Goal: Transaction & Acquisition: Purchase product/service

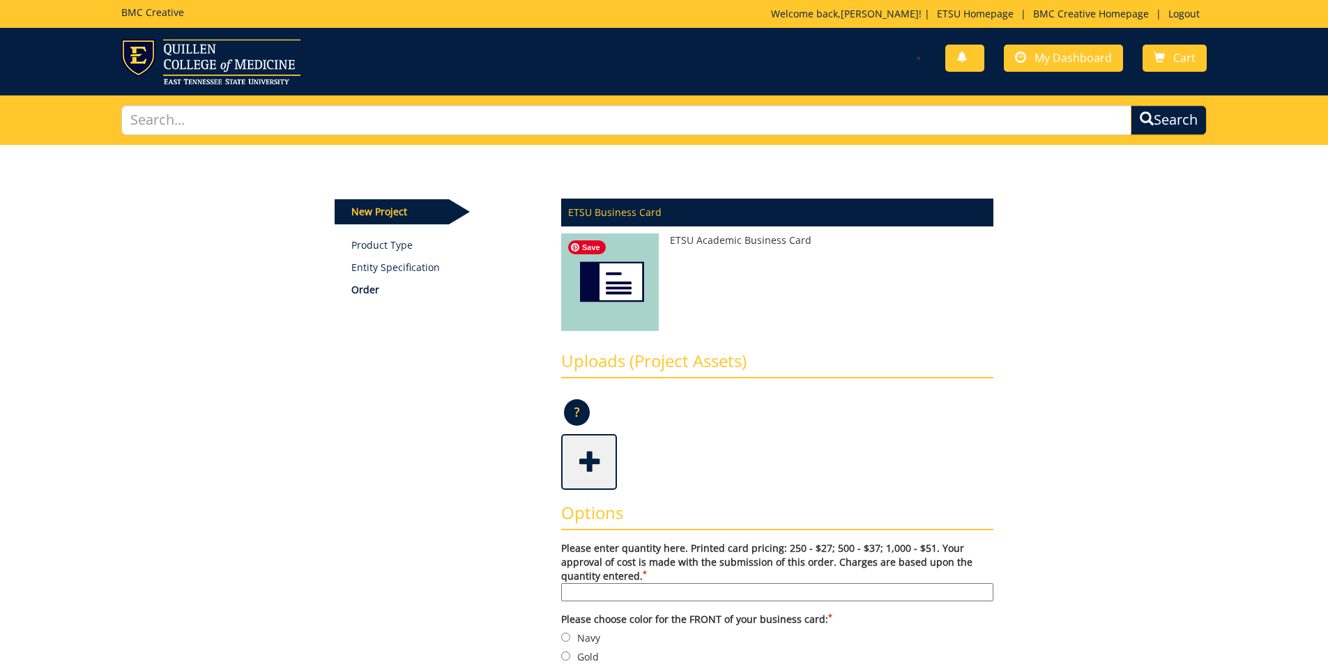
scroll to position [70, 0]
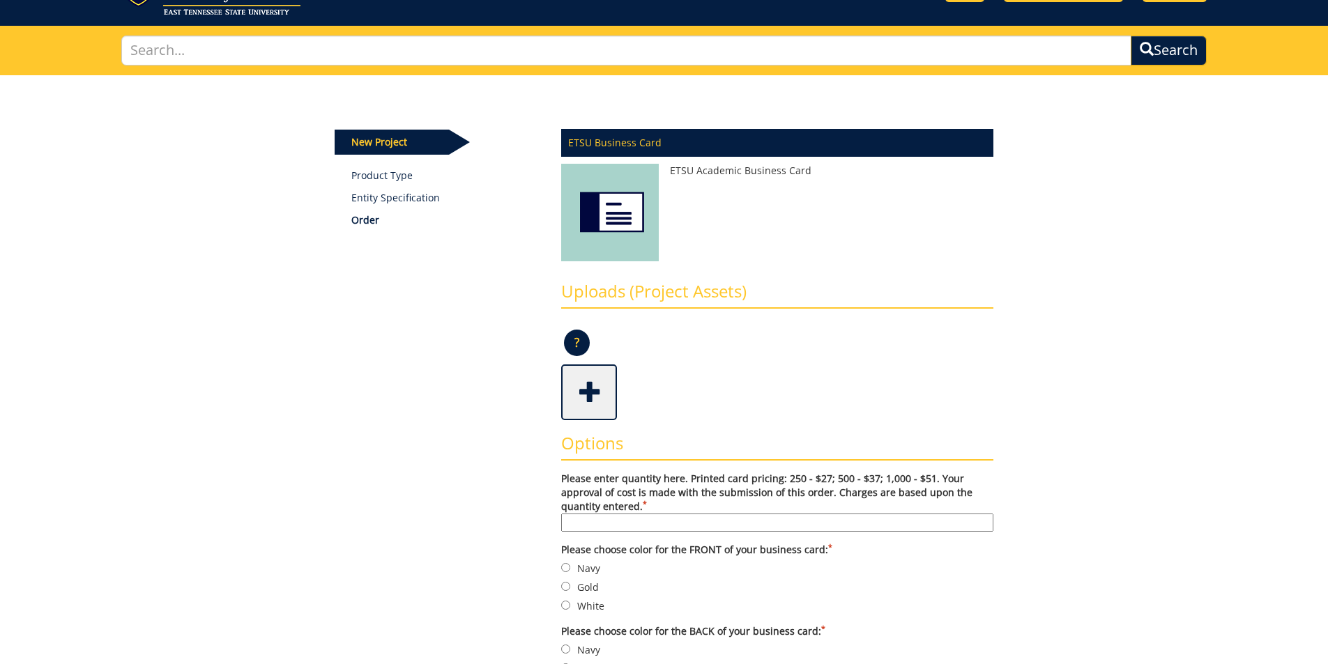
click at [581, 403] on span at bounding box center [590, 391] width 56 height 49
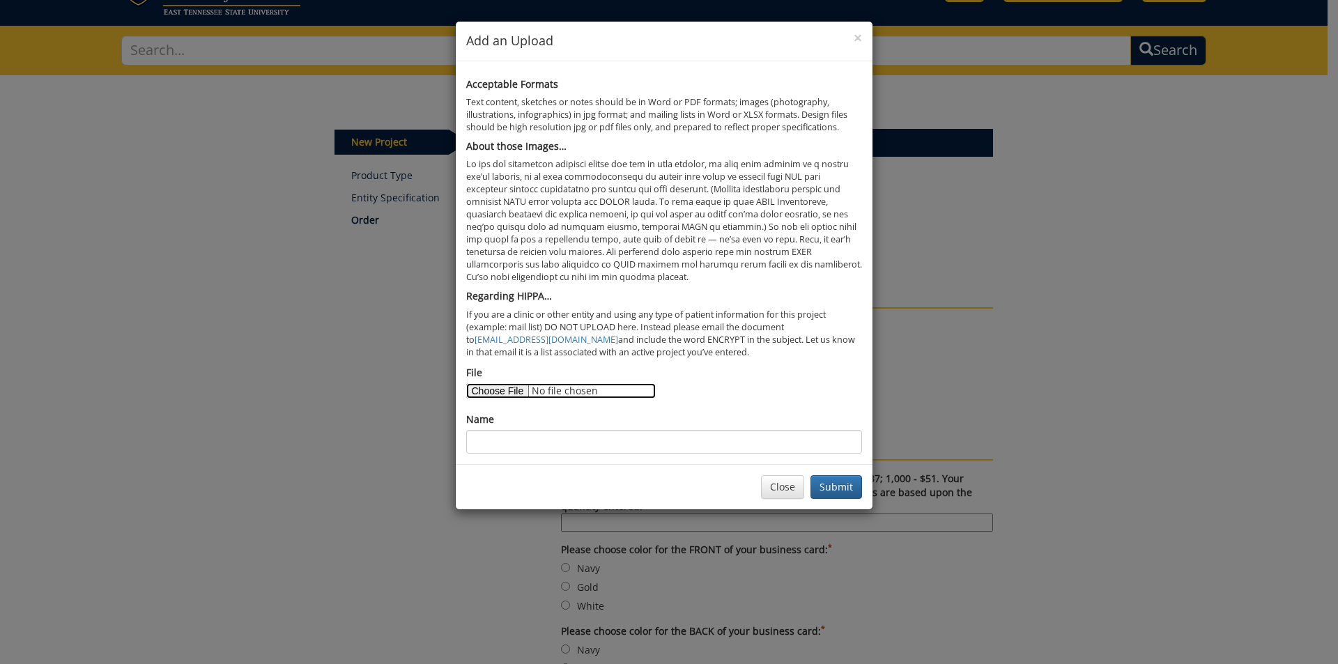
click at [511, 397] on input "File" at bounding box center [561, 390] width 190 height 15
type input "C:\fakepath\Business Cards for [PERSON_NAME].docx"
click at [532, 446] on input "Name" at bounding box center [664, 442] width 396 height 24
type input "T"
type input "Steph Frye-Clark Business Card information"
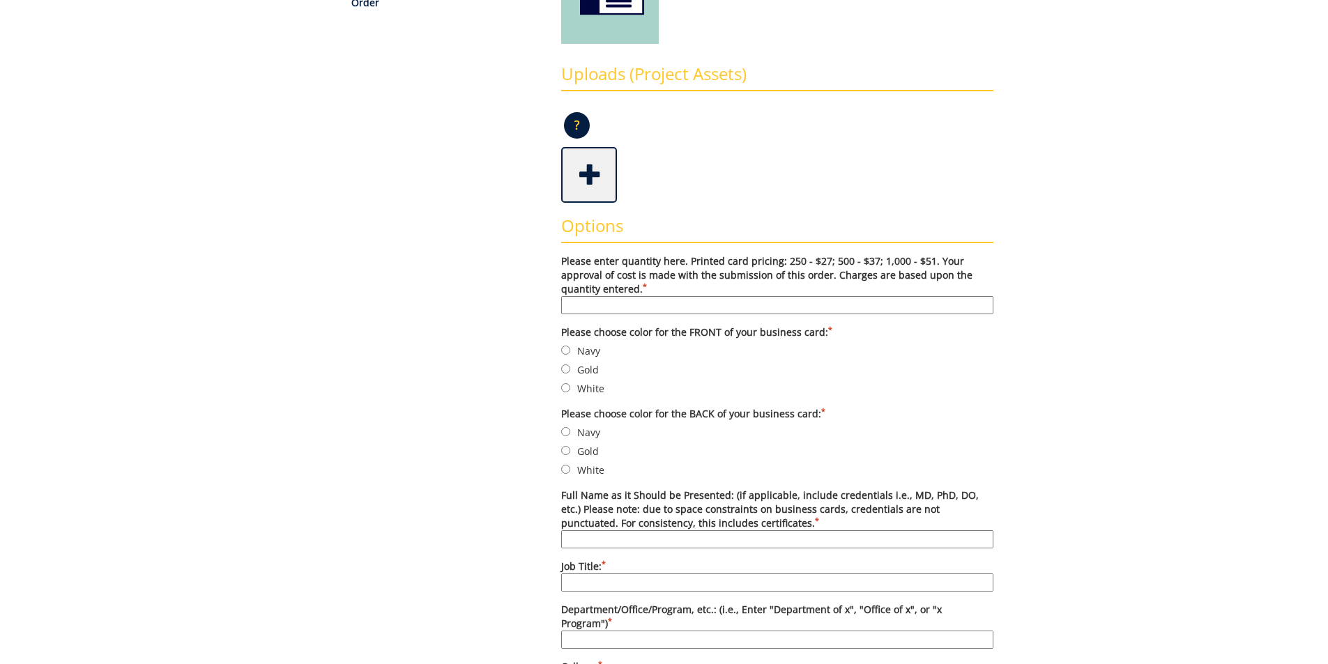
scroll to position [279, 0]
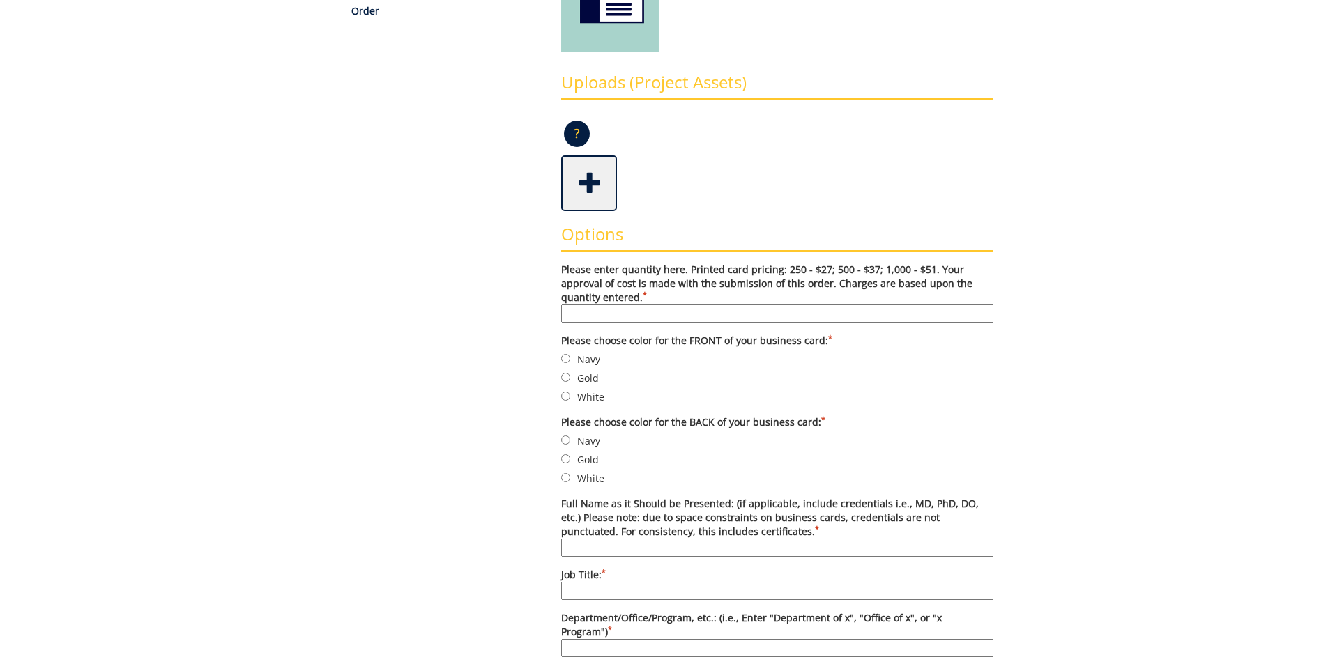
click at [634, 312] on input "Please enter quantity here. Printed card pricing: 250 - $27; 500 - $37; 1,000 -…" at bounding box center [777, 314] width 432 height 18
type input "500"
click at [565, 361] on input "Navy" at bounding box center [565, 358] width 9 height 9
radio input "true"
click at [569, 436] on input "Navy" at bounding box center [565, 440] width 9 height 9
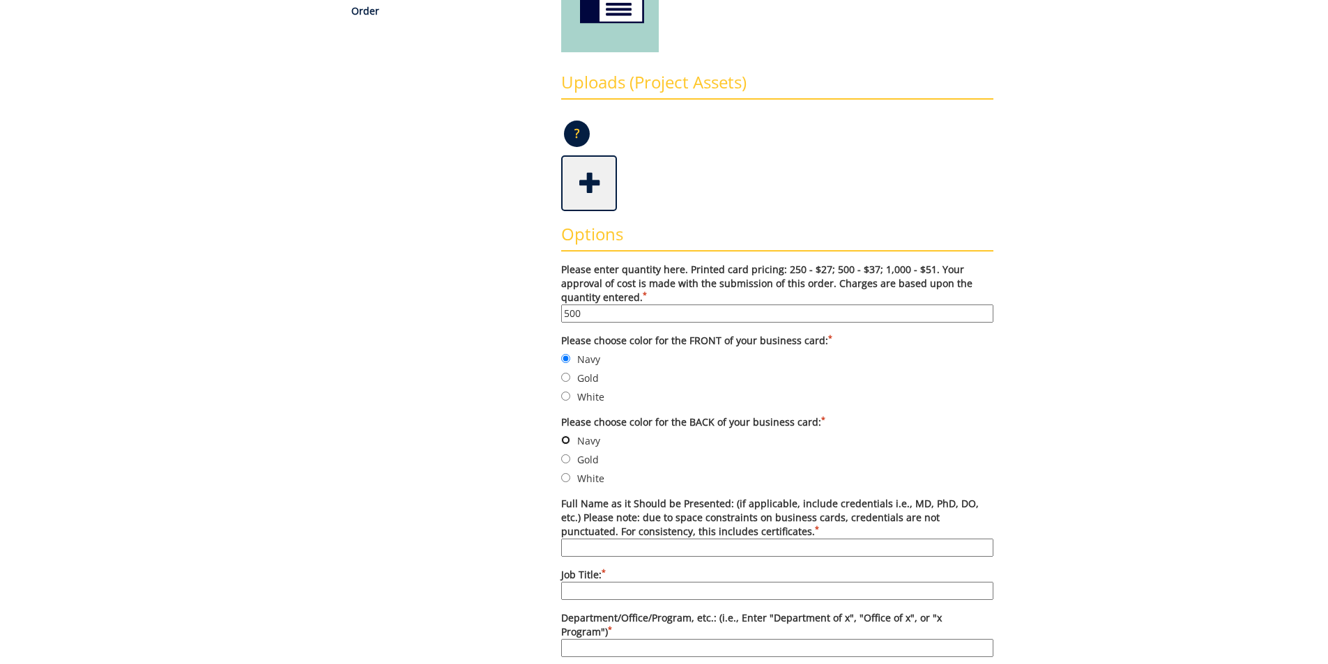
radio input "true"
click at [709, 548] on input "Full Name as it Should be Presented: (if applicable, include credentials i.e., …" at bounding box center [777, 548] width 432 height 18
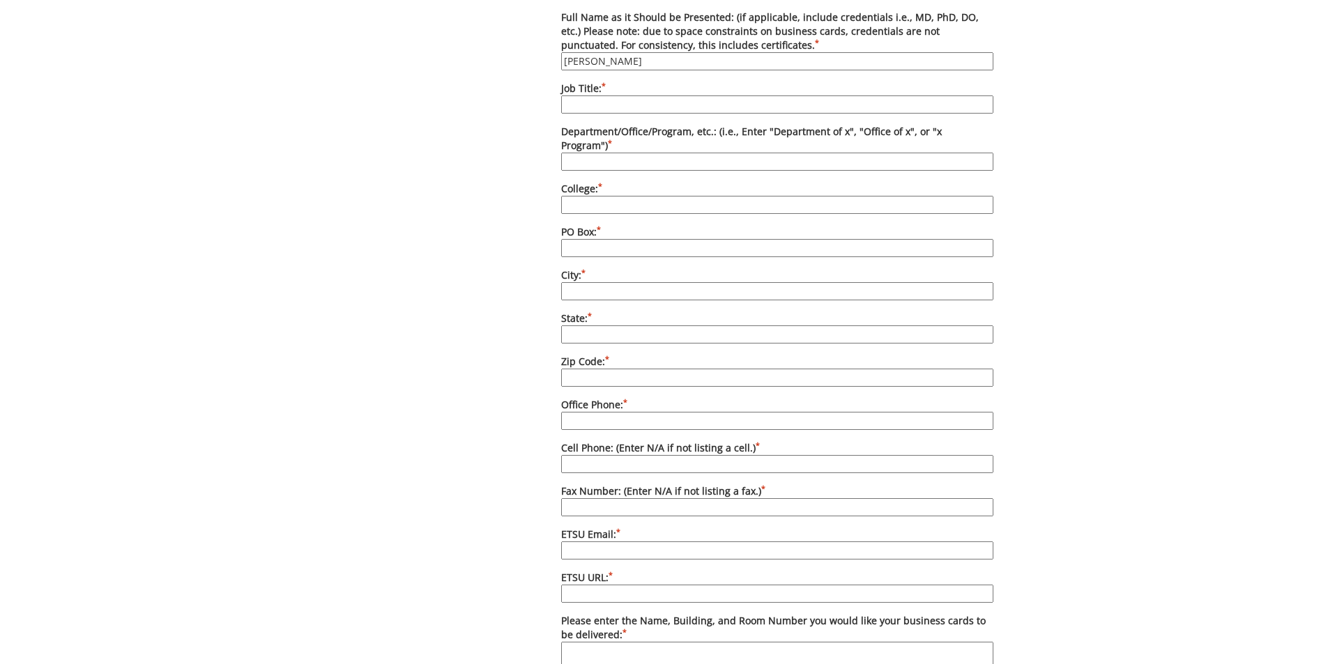
scroll to position [767, 0]
type input "[PERSON_NAME]"
click at [567, 411] on input "Office Phone: *" at bounding box center [777, 420] width 432 height 18
paste input "[PHONE_NUMBER]"
type input "[PHONE_NUMBER]"
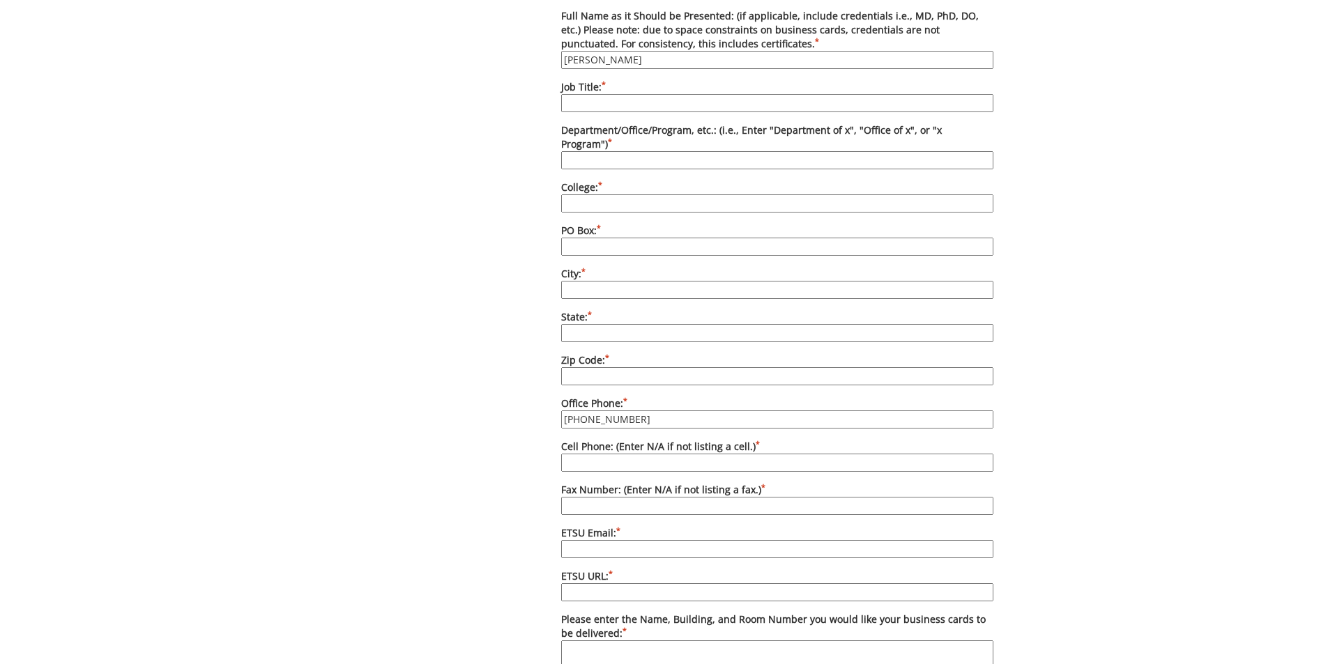
click at [591, 454] on input "Cell Phone: (Enter N/A if not listing a cell.) *" at bounding box center [777, 463] width 432 height 18
paste input "[PHONE_NUMBER]"
type input "[PHONE_NUMBER]"
click at [583, 497] on input "Fax Number: (Enter N/A if not listing a fax.) *" at bounding box center [777, 506] width 432 height 18
type input "N/A"
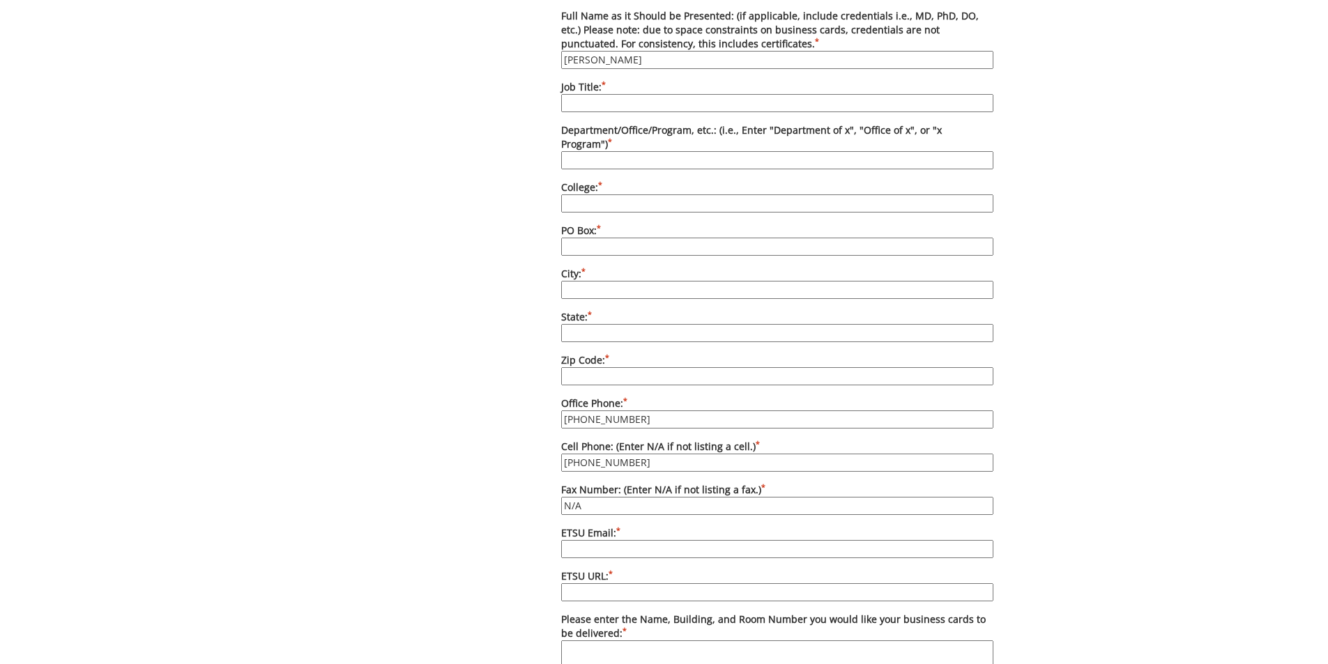
click at [574, 540] on input "ETSU Email: *" at bounding box center [777, 549] width 432 height 18
paste input "[EMAIL_ADDRESS][DOMAIN_NAME]"
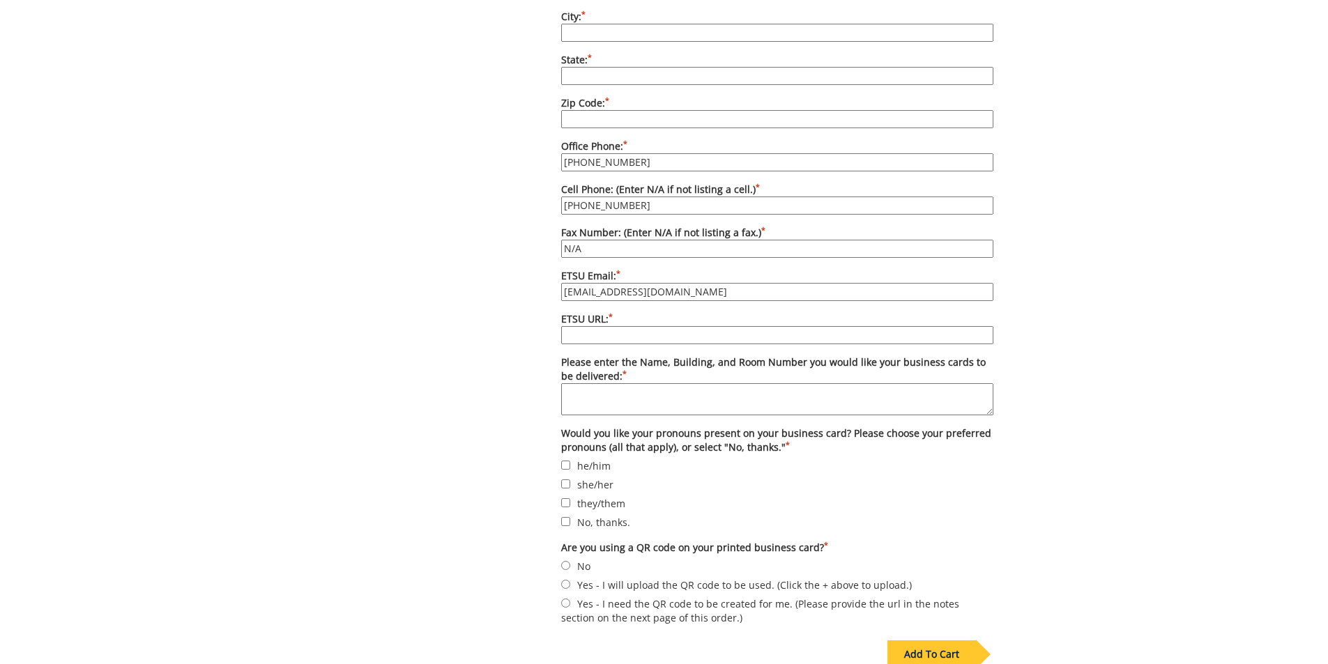
scroll to position [1045, 0]
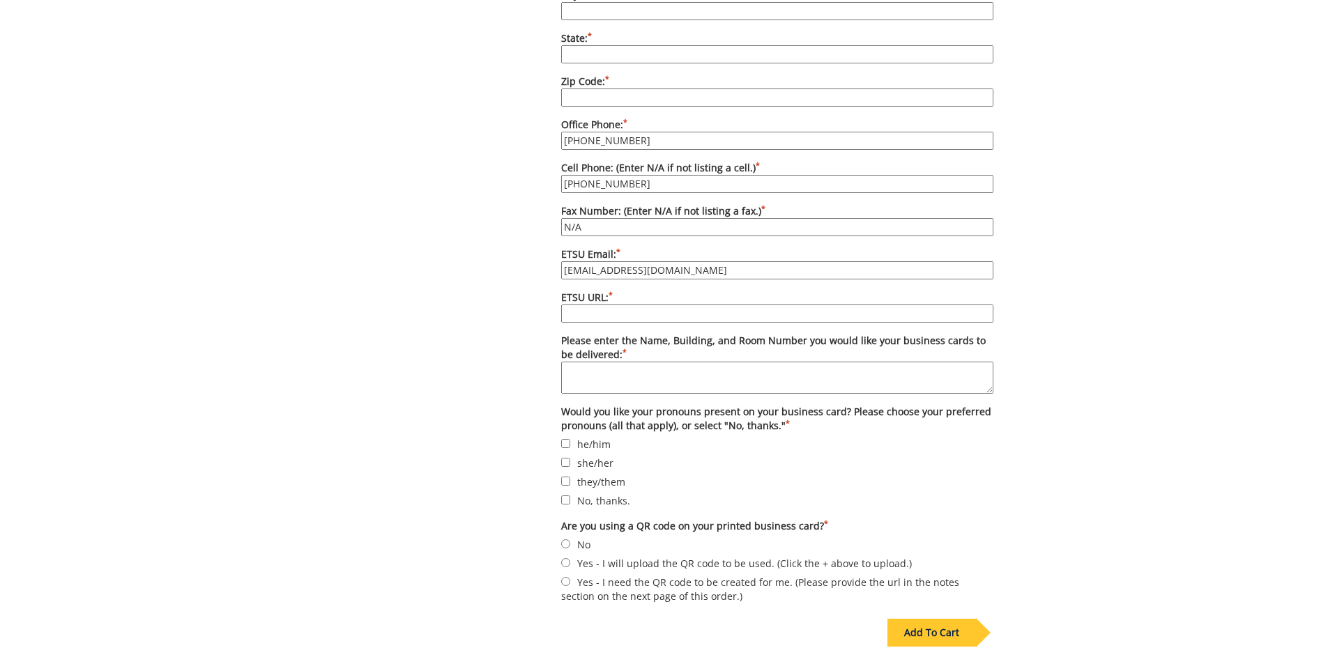
type input "[EMAIL_ADDRESS][DOMAIN_NAME]"
click at [565, 539] on input "No" at bounding box center [565, 543] width 9 height 9
radio input "true"
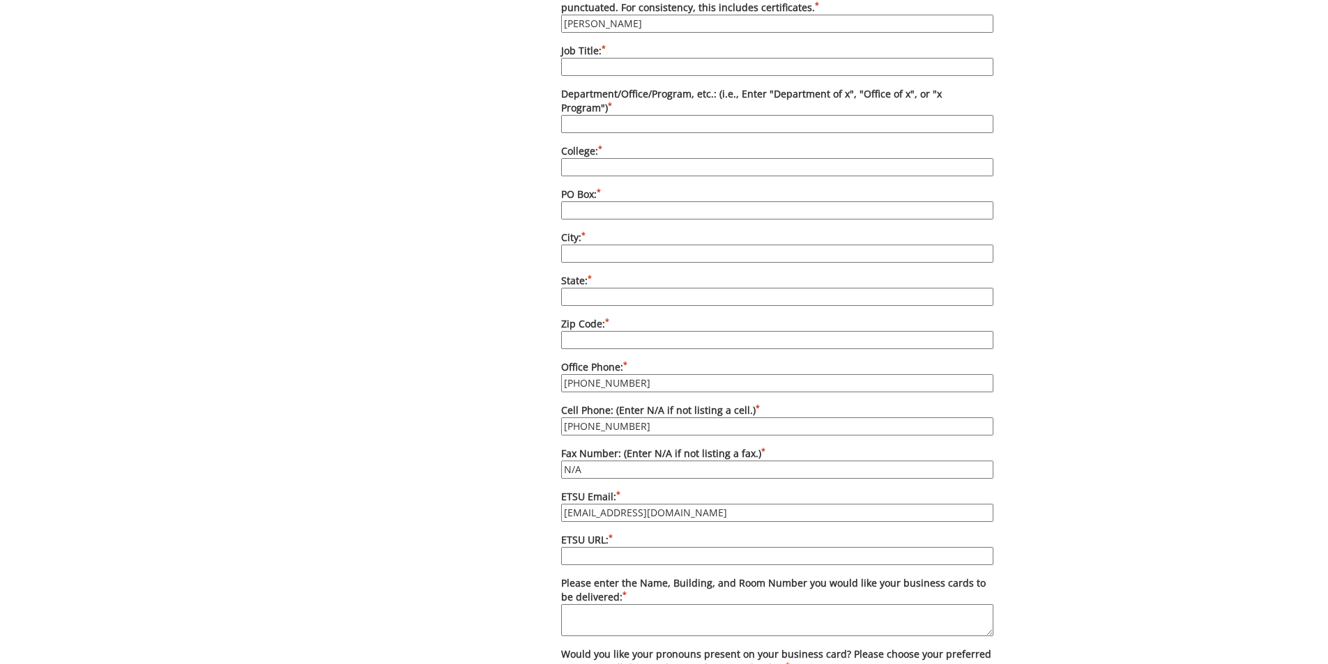
scroll to position [767, 0]
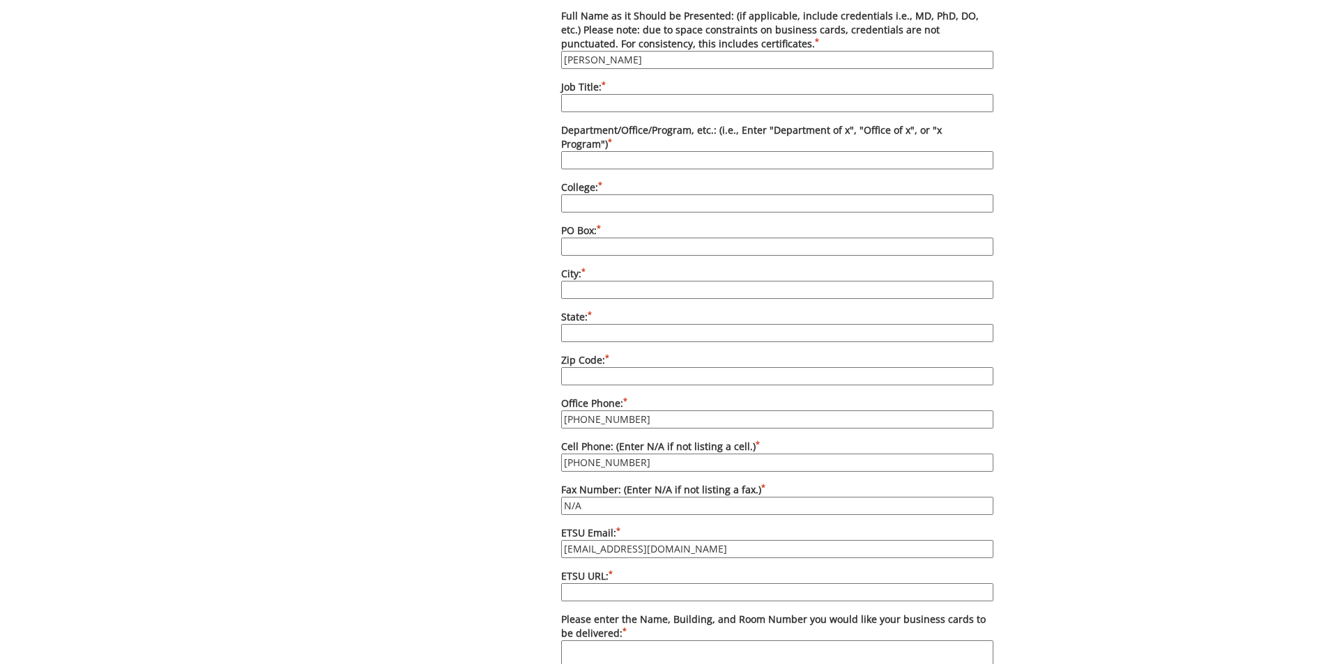
click at [576, 238] on input "PO Box: *" at bounding box center [777, 247] width 432 height 18
paste input "PO Box 70661"
type input "PO Box 70661"
click at [585, 281] on input "City: *" at bounding box center [777, 290] width 432 height 18
paste input "[GEOGRAPHIC_DATA]"
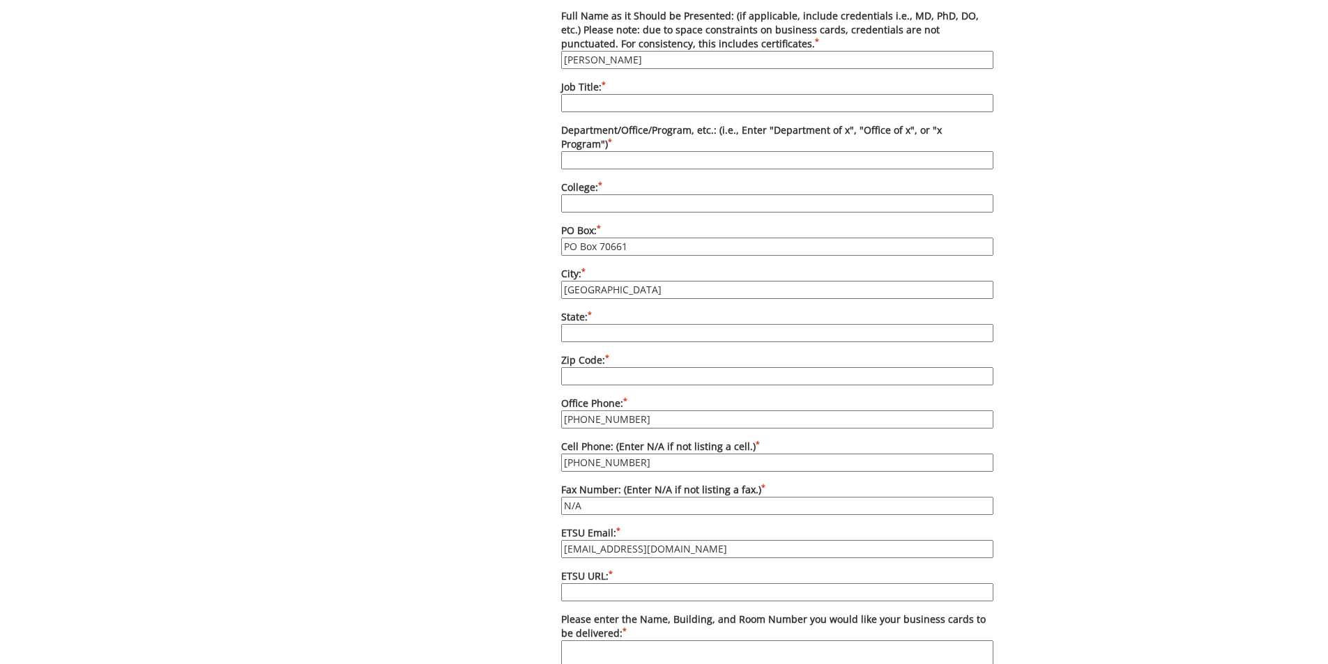
type input "[GEOGRAPHIC_DATA]"
click at [591, 324] on input "State: *" at bounding box center [777, 333] width 432 height 18
type input "[US_STATE]"
type input "37614"
click at [649, 194] on input "College: *" at bounding box center [777, 203] width 432 height 18
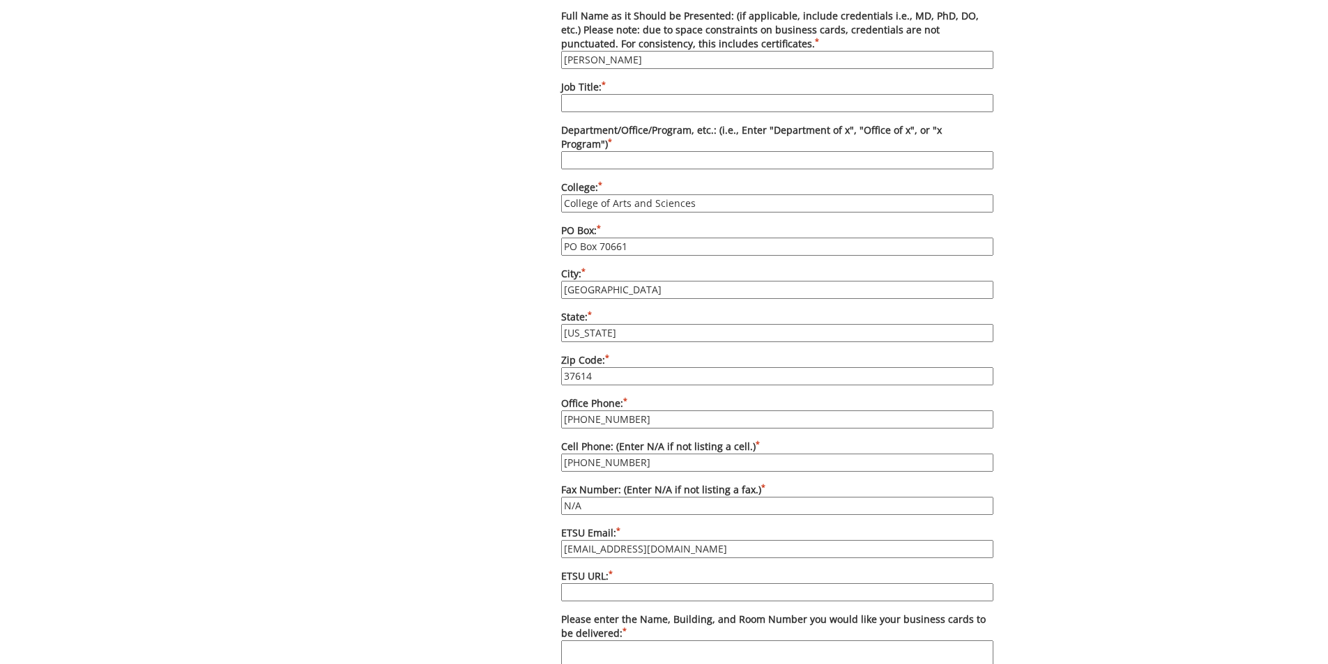
type input "College of Arts and Sciences"
click at [615, 106] on input "Job Title: *" at bounding box center [777, 103] width 432 height 18
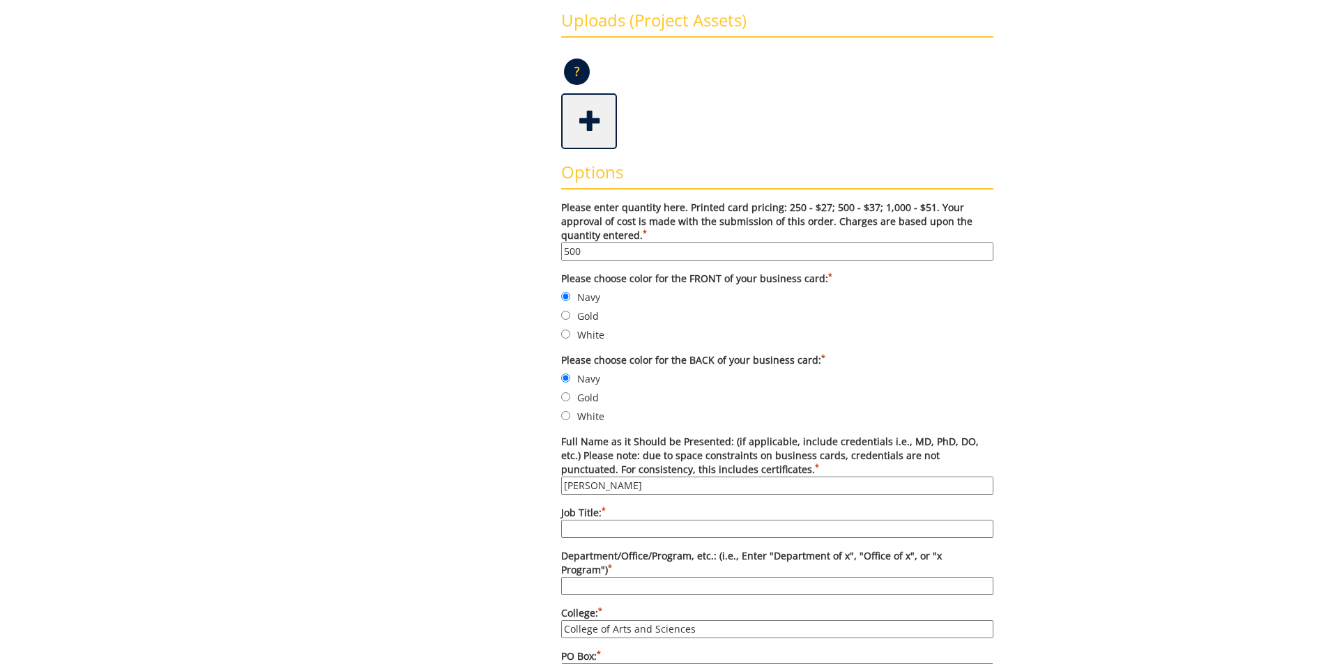
scroll to position [209, 0]
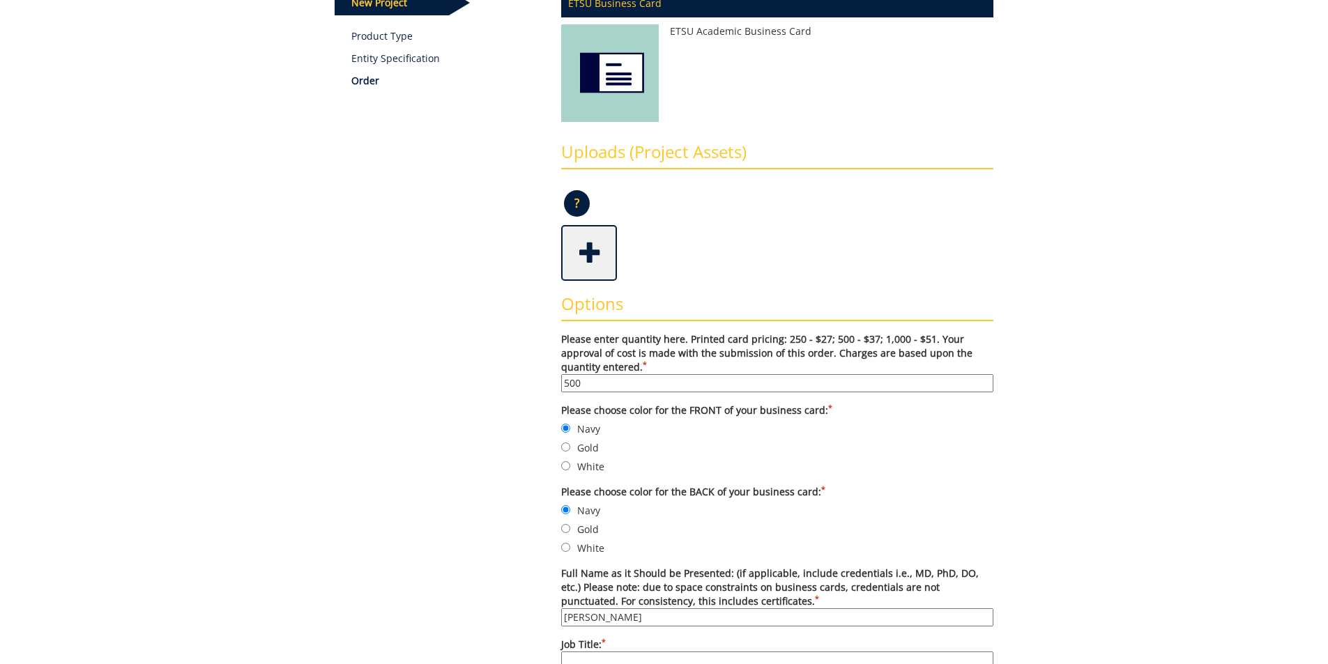
click at [595, 252] on span at bounding box center [590, 251] width 56 height 49
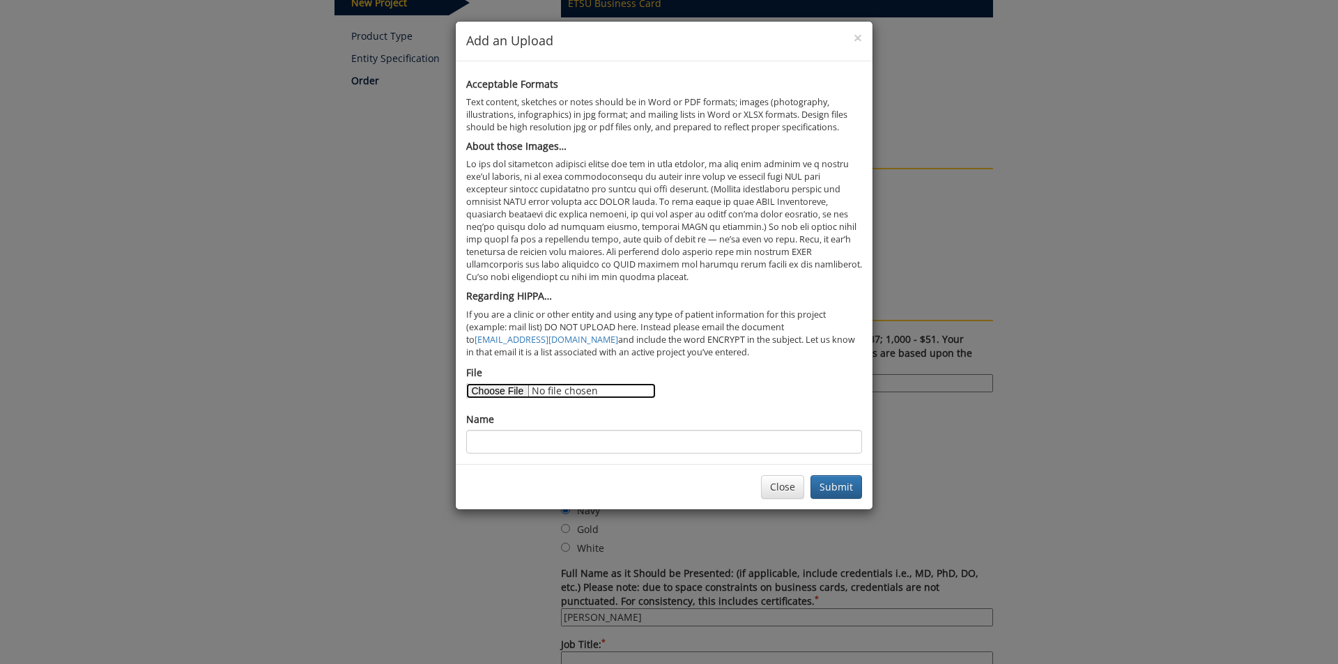
click at [493, 388] on input "File" at bounding box center [561, 390] width 190 height 15
type input "C:\fakepath\Business Cards for [PERSON_NAME].docx"
click at [574, 438] on input "Name" at bounding box center [664, 442] width 396 height 24
type input "Card info"
click at [845, 486] on button "Submit" at bounding box center [837, 487] width 52 height 24
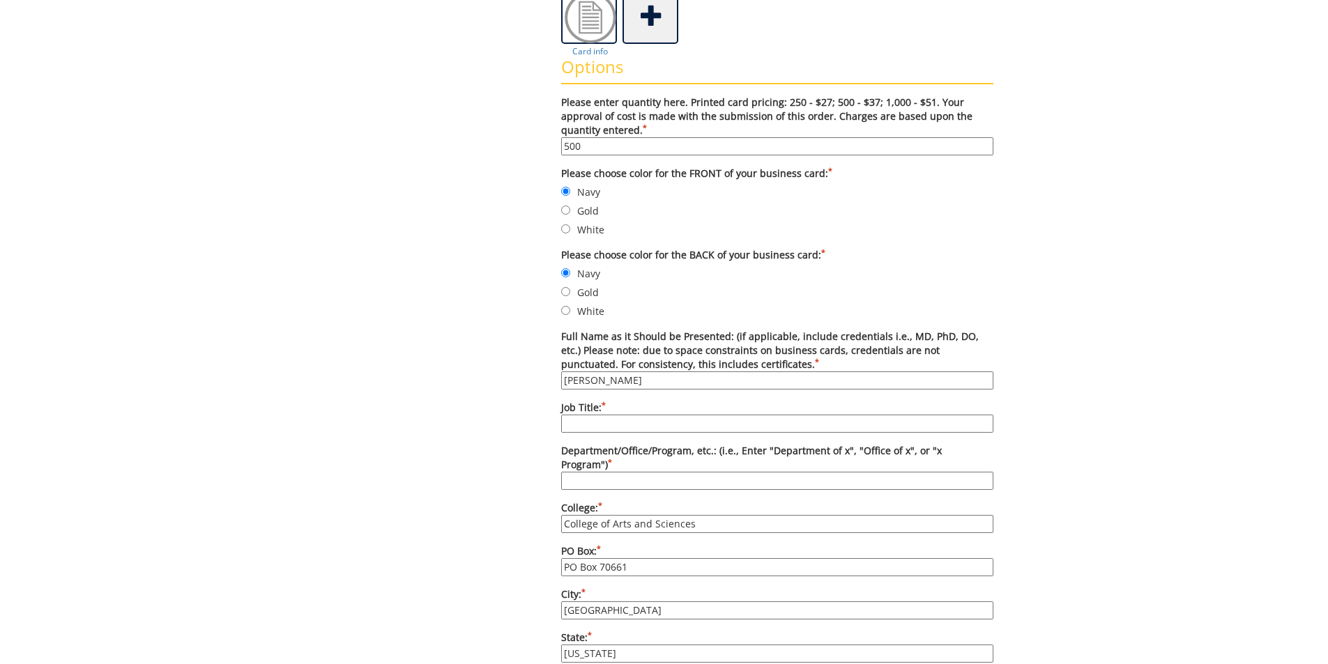
scroll to position [488, 0]
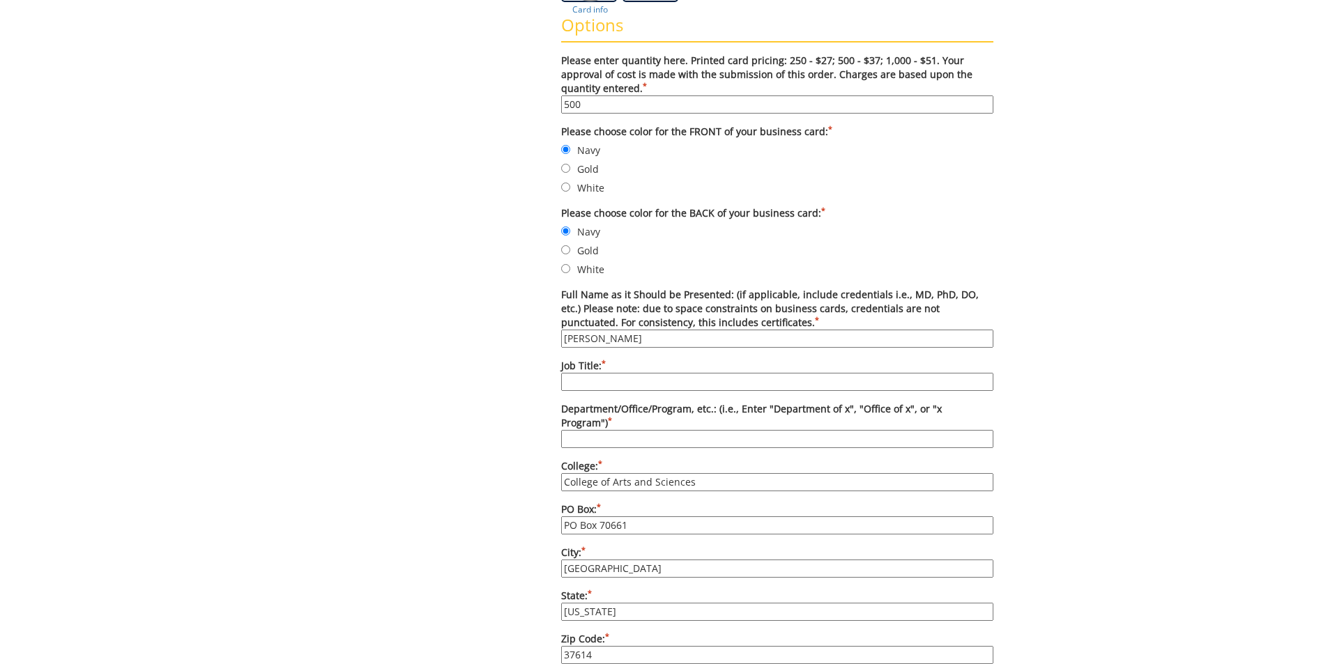
click at [661, 384] on input "Job Title: *" at bounding box center [777, 382] width 432 height 18
click at [584, 378] on input "Job Title: *" at bounding box center [777, 382] width 432 height 18
paste input "Associate Professor of Tuba & Euphonium, Department of Music"
type input "Associate Professor of Tuba & Euphonium, Department of Music"
click at [583, 430] on input "Department/Office/Program, etc.: (i.e., Enter "Department of x", "Office of x",…" at bounding box center [777, 439] width 432 height 18
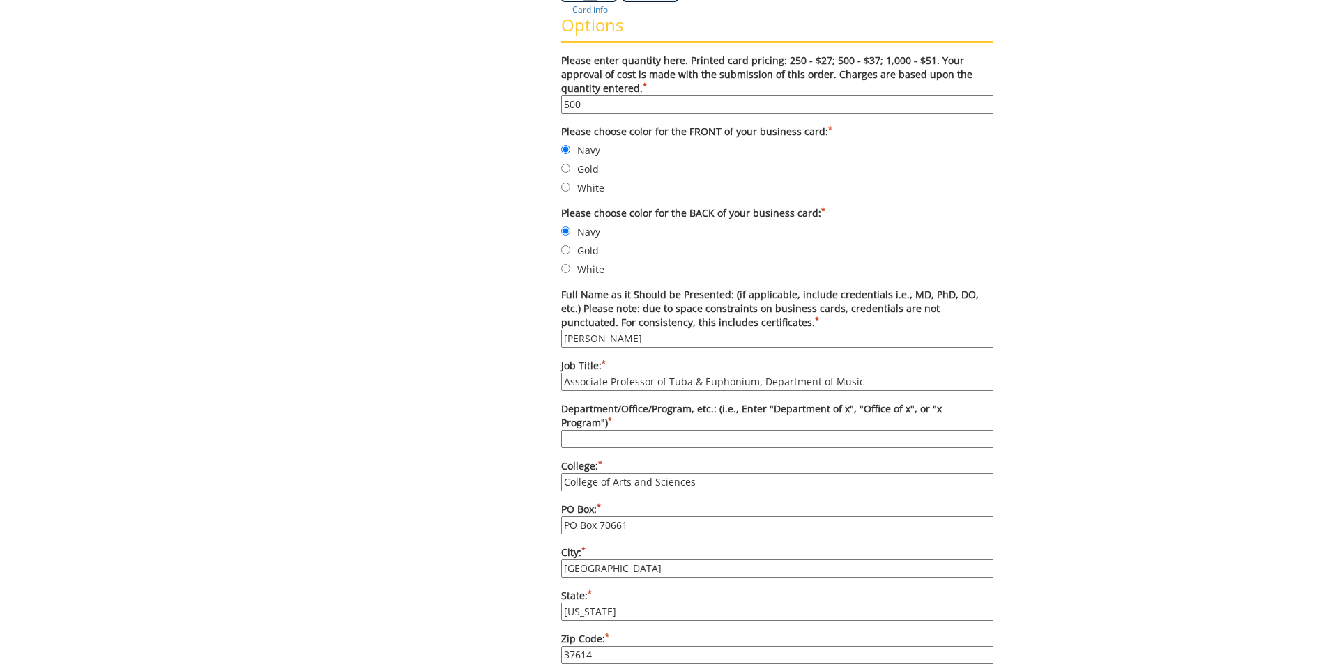
paste input "Director, [PERSON_NAME] School of the Arts"
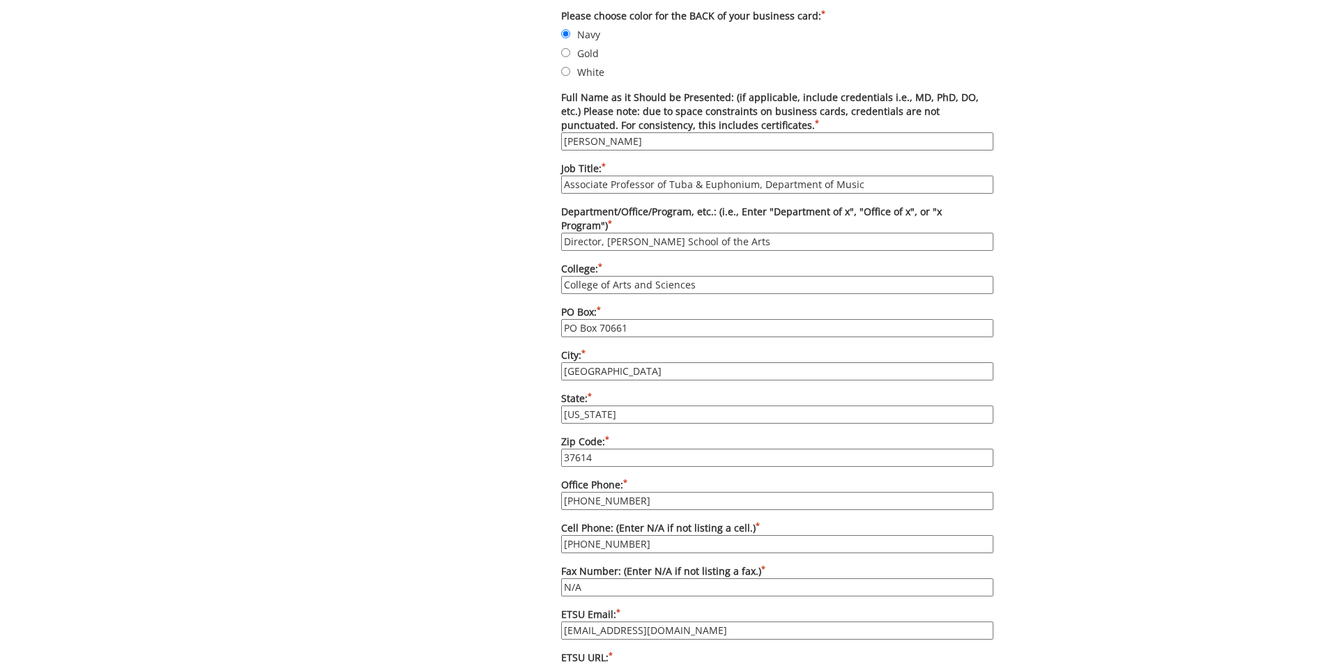
scroll to position [697, 0]
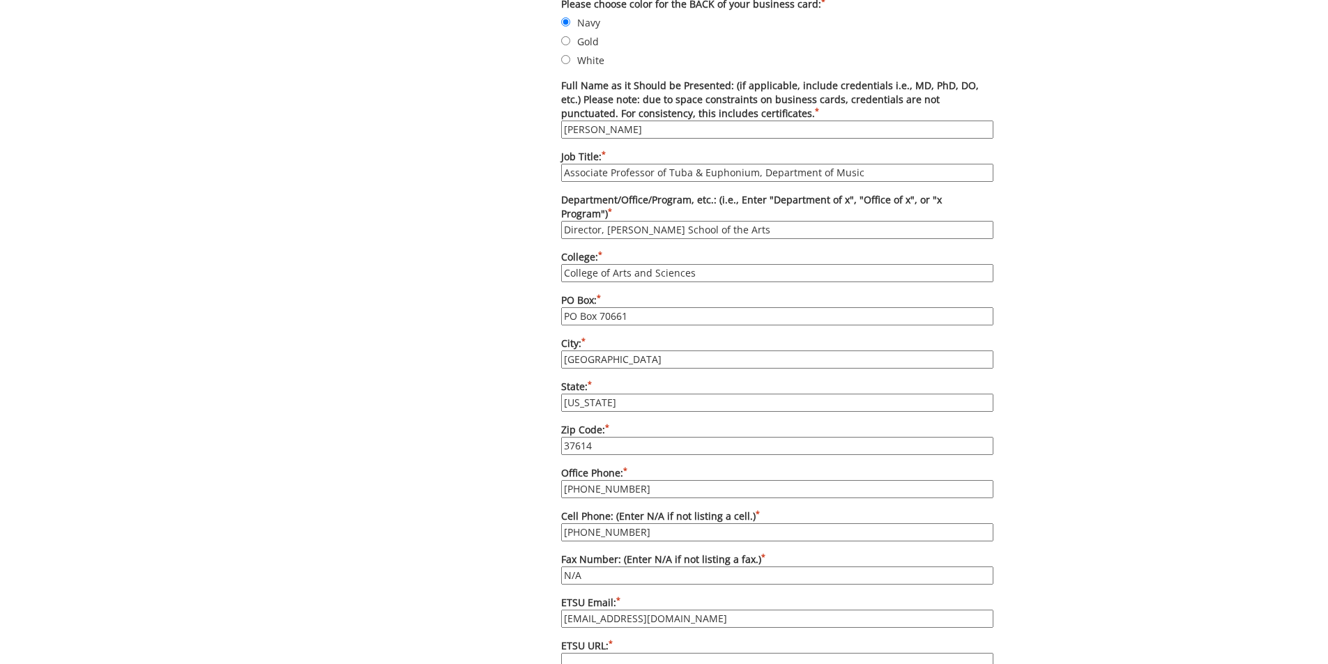
type input "Director, [PERSON_NAME] School of the Arts"
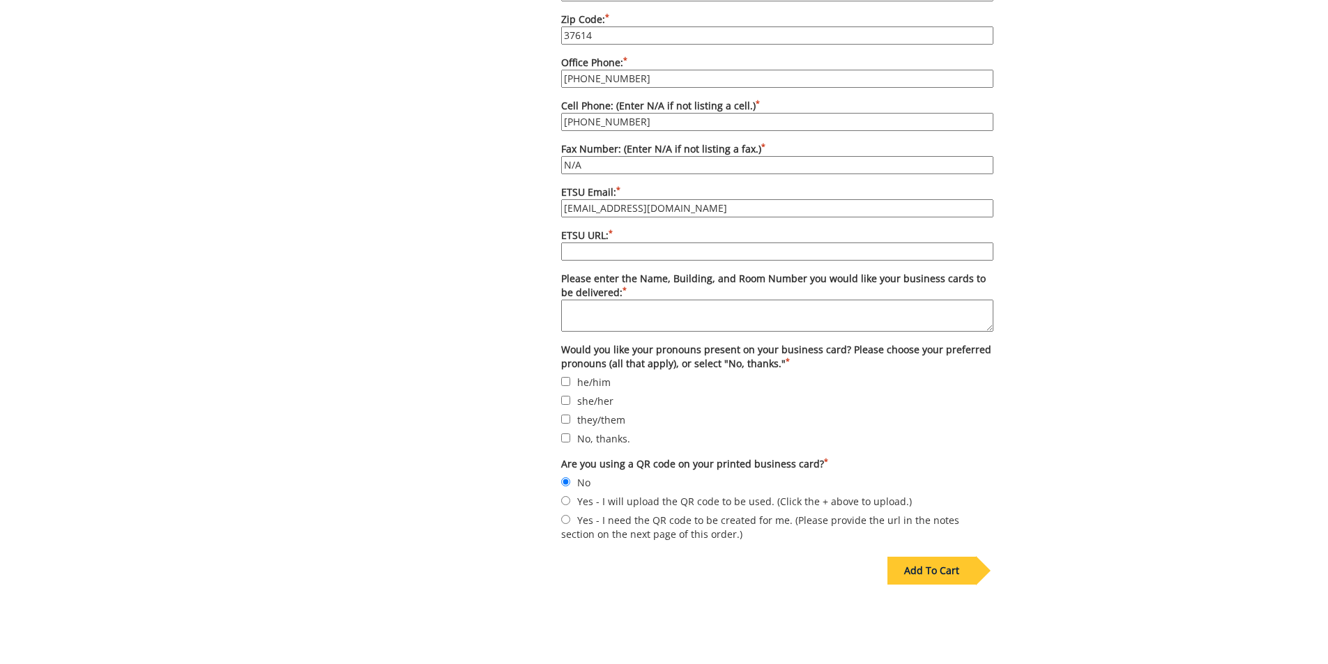
scroll to position [1115, 0]
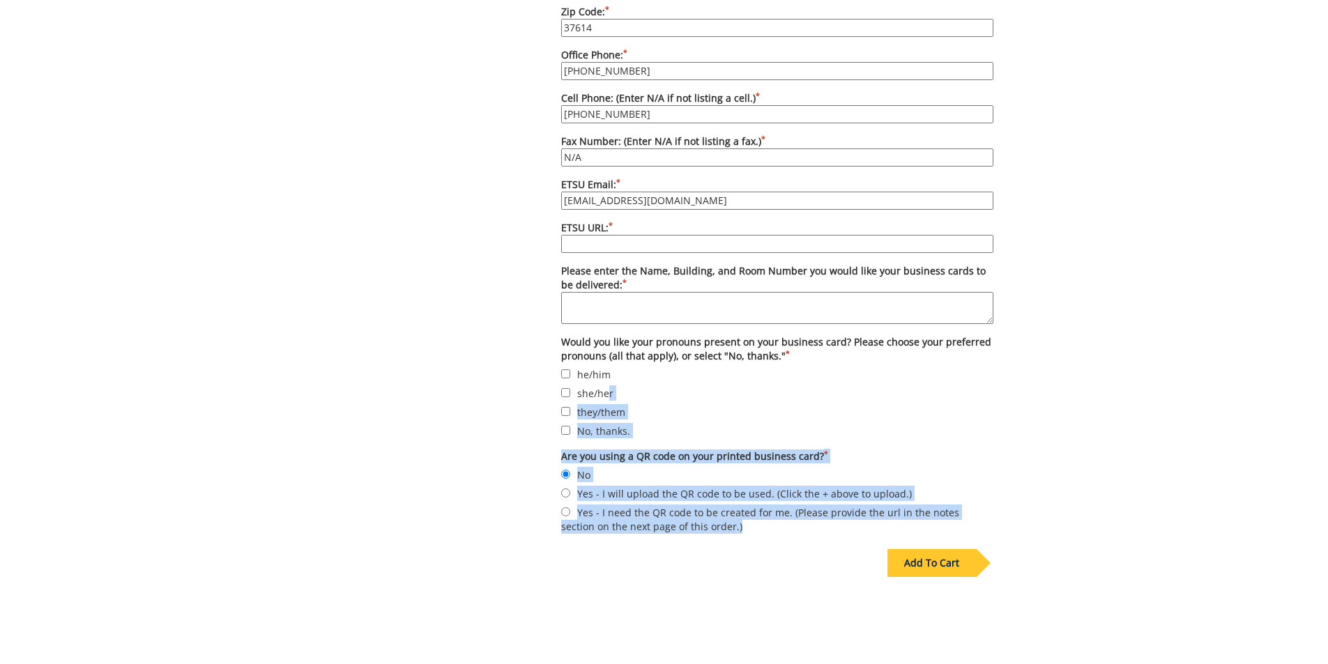
drag, startPoint x: 548, startPoint y: 352, endPoint x: 607, endPoint y: 370, distance: 62.0
click at [657, 423] on label "No, thanks." at bounding box center [777, 430] width 432 height 15
click at [570, 426] on input "No, thanks." at bounding box center [565, 430] width 9 height 9
click at [646, 423] on label "No, thanks." at bounding box center [777, 430] width 432 height 15
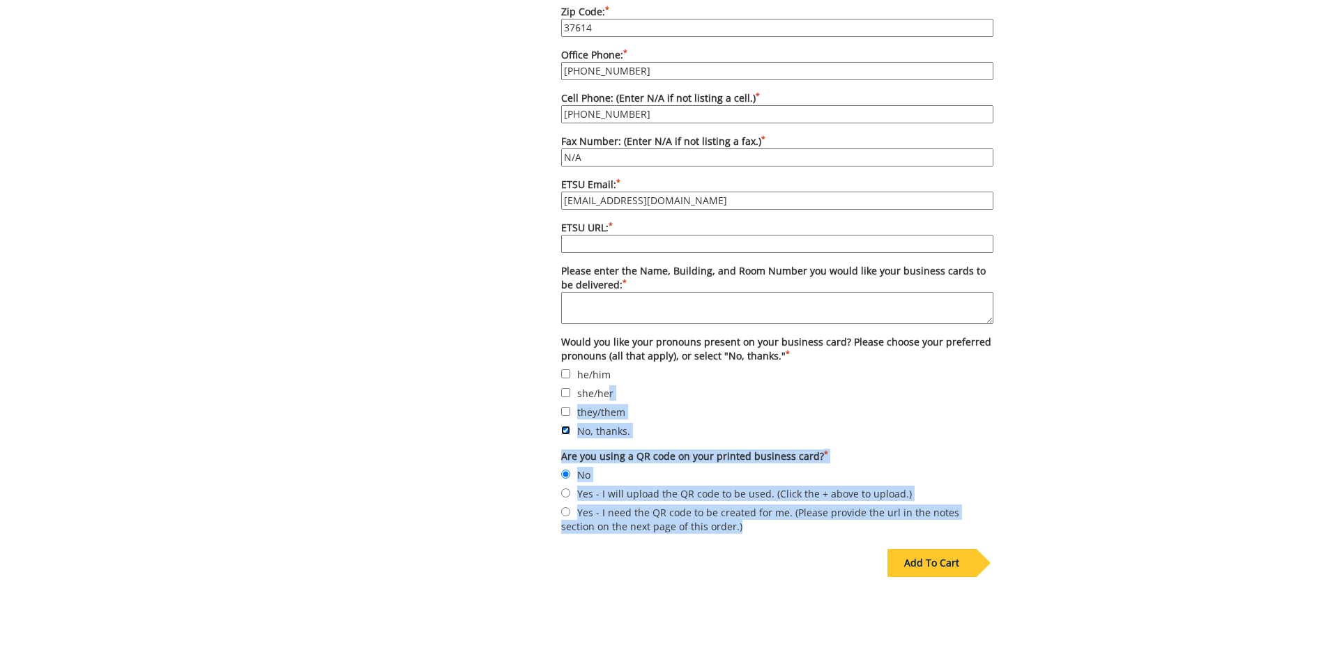
click at [570, 426] on input "No, thanks." at bounding box center [565, 430] width 9 height 9
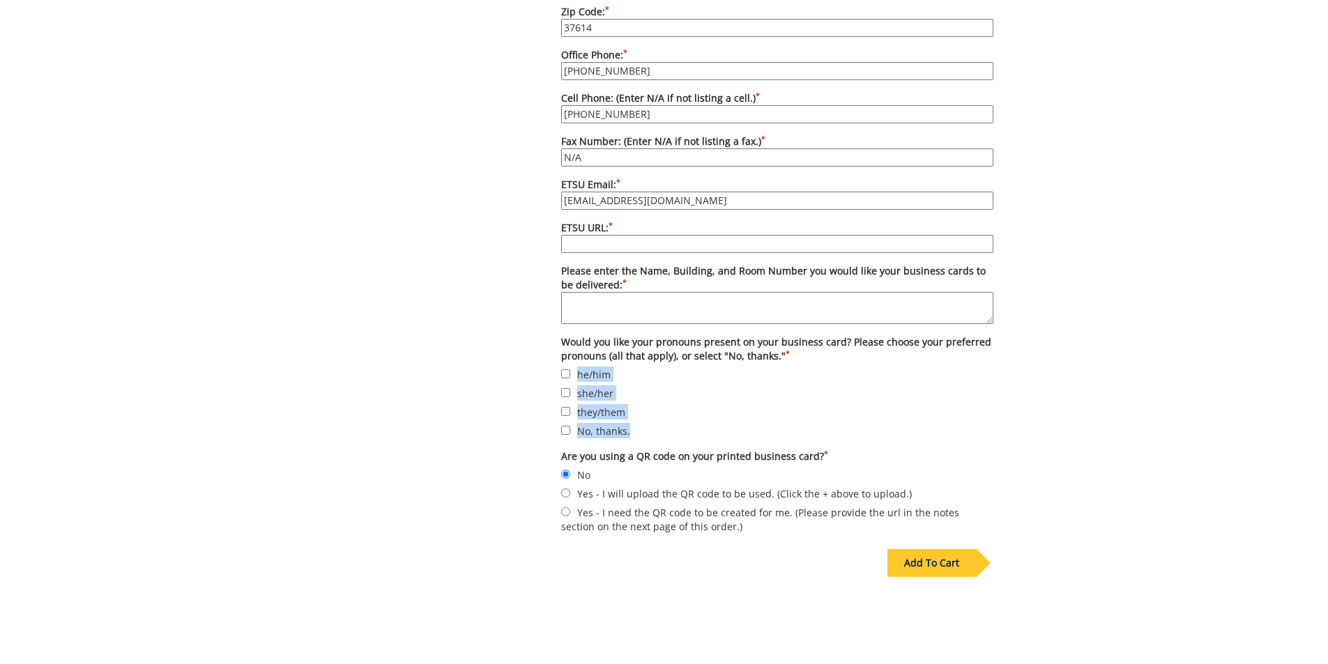
drag, startPoint x: 645, startPoint y: 421, endPoint x: 576, endPoint y: 356, distance: 94.2
copy form "he/him she/her they/them No, thanks."
click at [567, 426] on input "No, thanks." at bounding box center [565, 430] width 9 height 9
checkbox input "true"
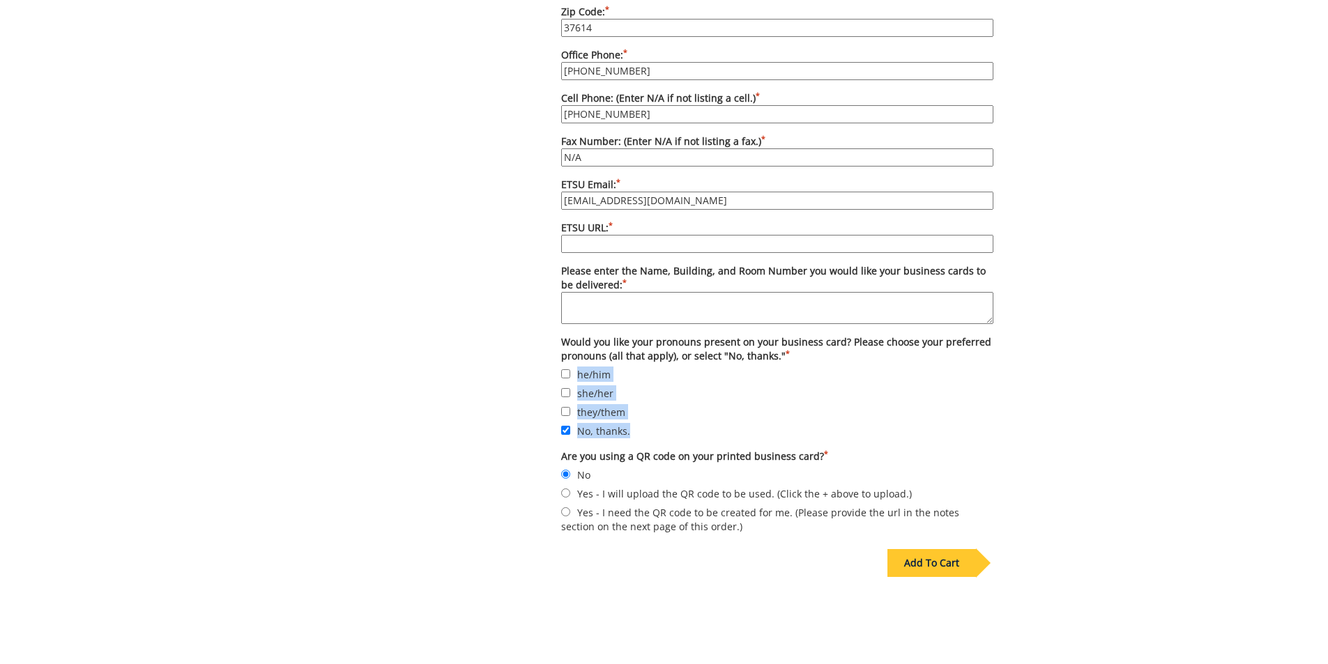
click at [704, 404] on label "they/them" at bounding box center [777, 411] width 432 height 15
click at [570, 407] on input "they/them" at bounding box center [565, 411] width 9 height 9
click at [563, 404] on label "they/them" at bounding box center [777, 411] width 432 height 15
click at [563, 407] on input "they/them" at bounding box center [565, 411] width 9 height 9
checkbox input "false"
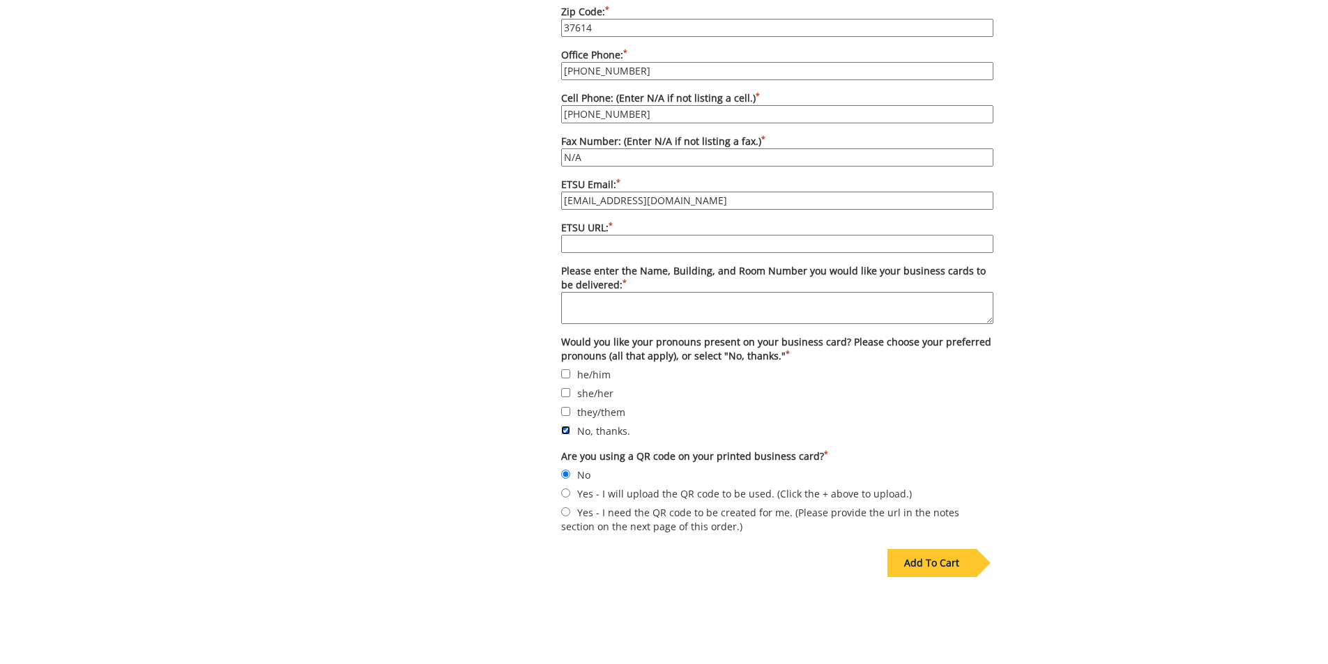
click at [567, 426] on input "No, thanks." at bounding box center [565, 430] width 9 height 9
checkbox input "true"
click at [947, 552] on div "Add To Cart" at bounding box center [931, 563] width 89 height 28
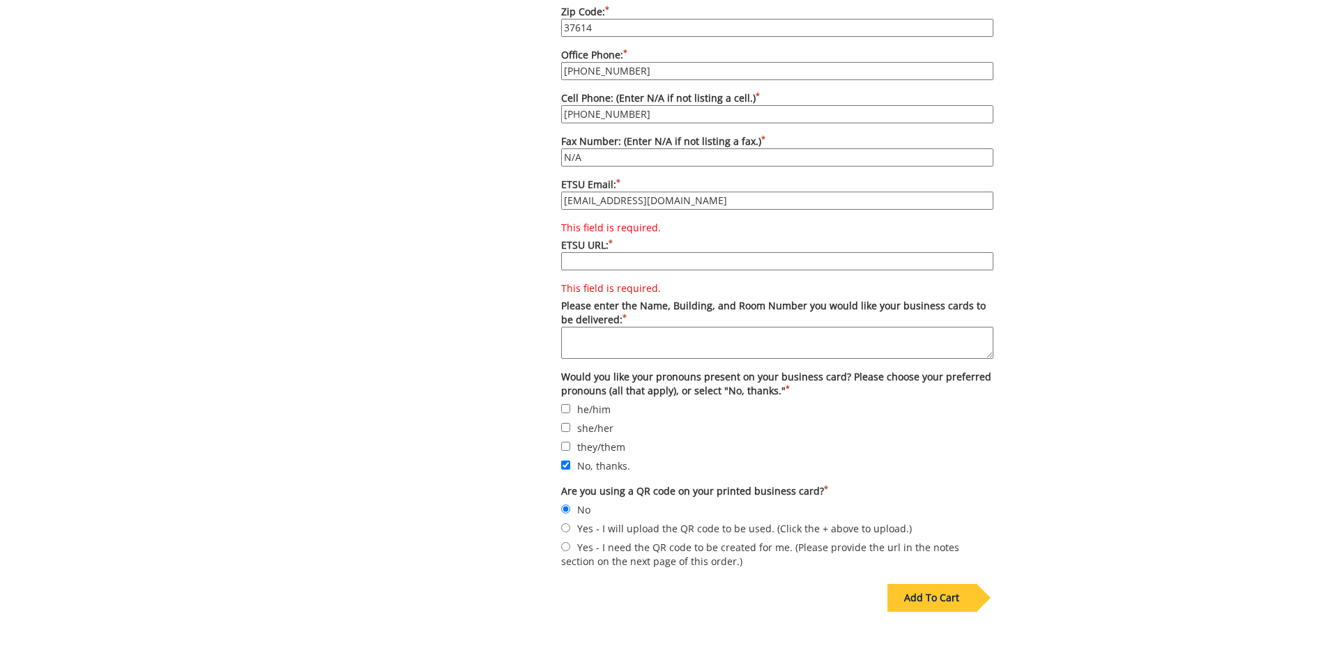
click at [647, 252] on input "This field is required. ETSU URL: *" at bounding box center [777, 261] width 432 height 18
click at [576, 252] on input "This field is required. ETSU URL: *" at bounding box center [777, 261] width 432 height 18
paste input "[URL][DOMAIN_NAME][PERSON_NAME]"
type input "[URL][DOMAIN_NAME][PERSON_NAME]"
click at [582, 327] on textarea "This field is required. Please enter the Name, Building, and Room Number you wo…" at bounding box center [777, 343] width 432 height 32
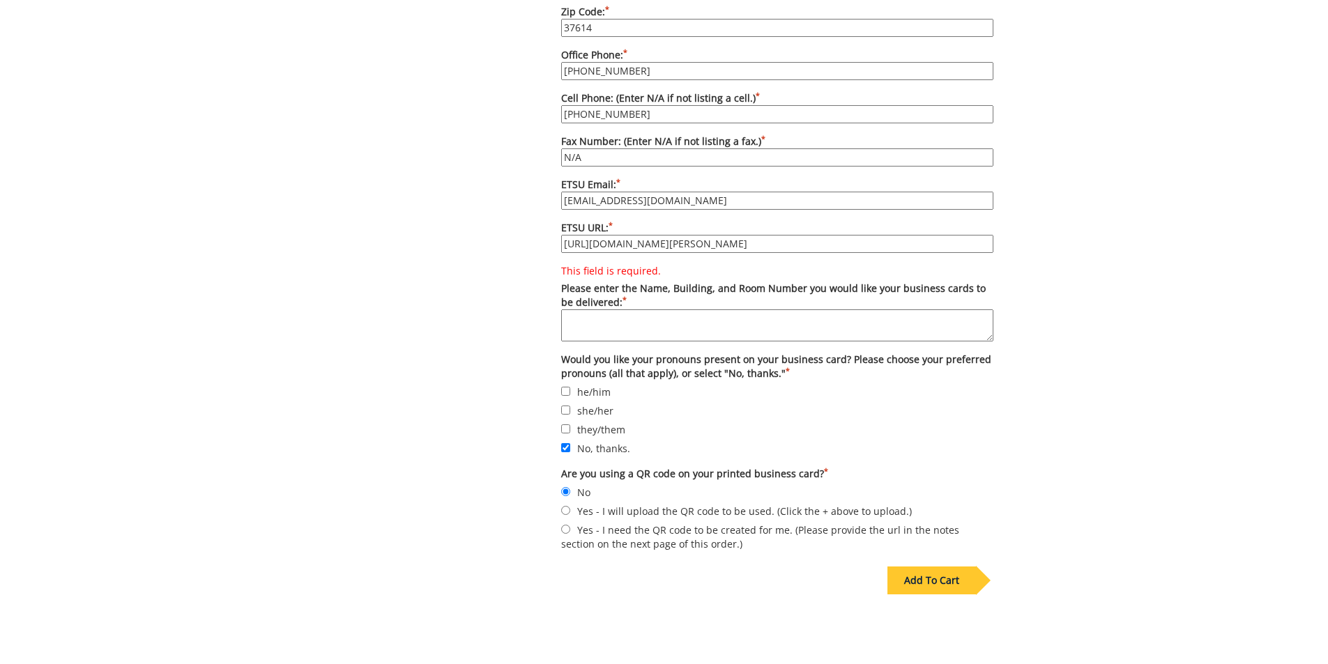
click at [584, 309] on textarea "This field is required. Please enter the Name, Building, and Room Number you wo…" at bounding box center [777, 325] width 432 height 32
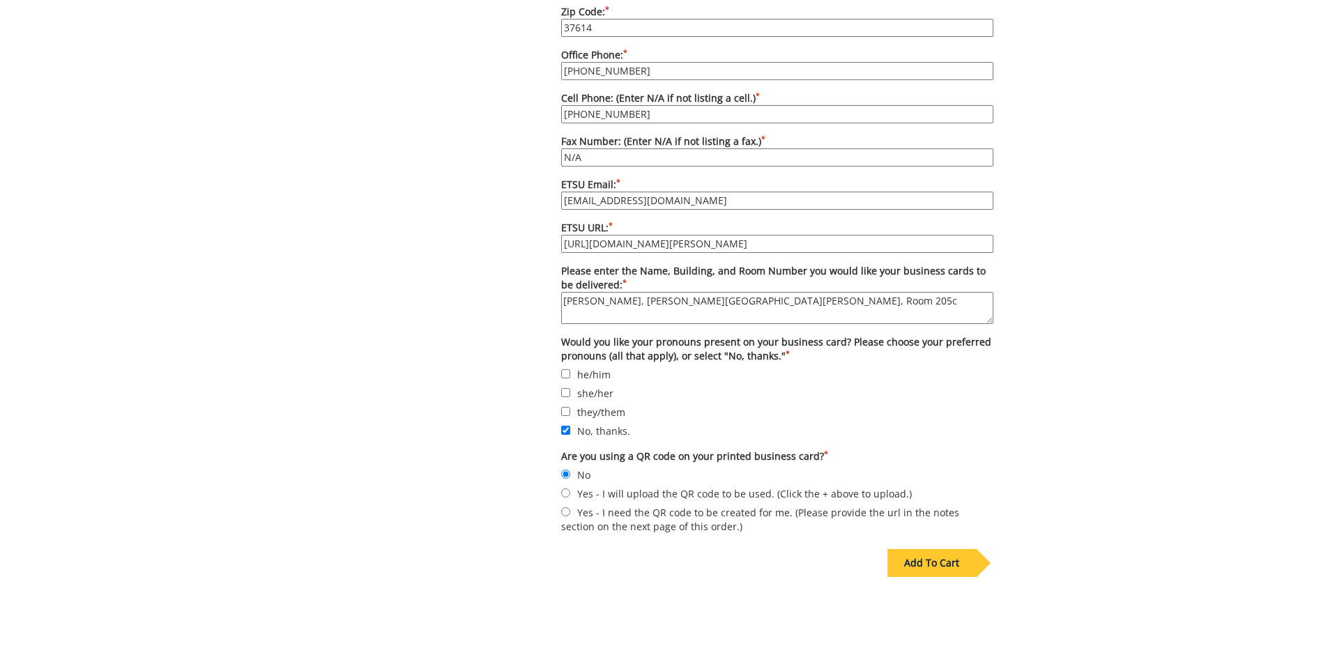
type textarea "[PERSON_NAME], [PERSON_NAME][GEOGRAPHIC_DATA][PERSON_NAME], Room 205c"
click at [933, 553] on div "Add To Cart" at bounding box center [931, 563] width 89 height 28
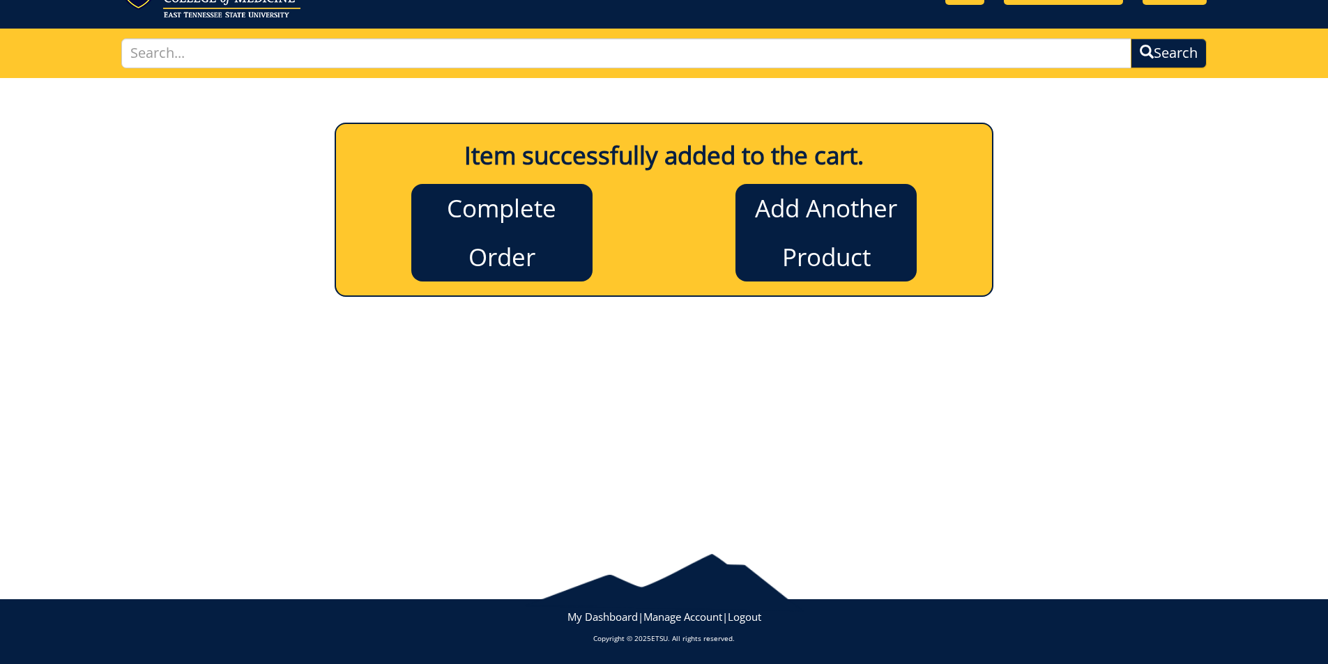
scroll to position [67, 0]
click at [492, 253] on link "Complete Order" at bounding box center [501, 233] width 181 height 98
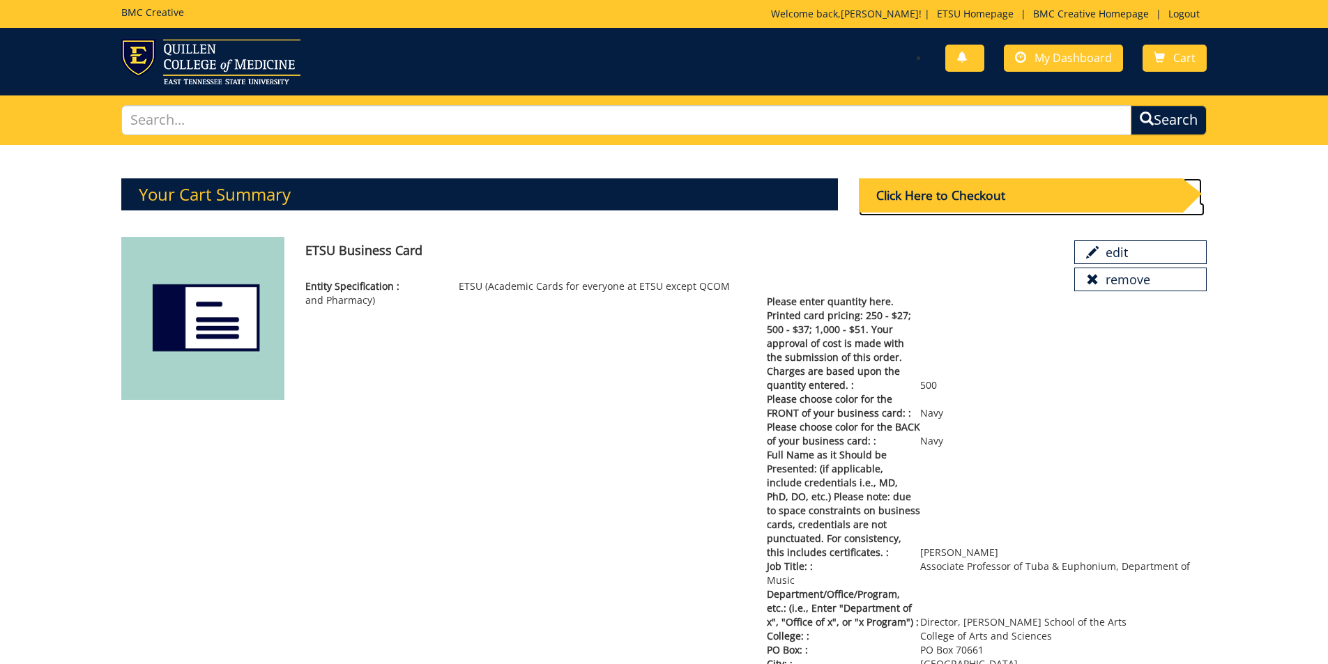
click at [1002, 197] on div "Click Here to Checkout" at bounding box center [1020, 195] width 323 height 34
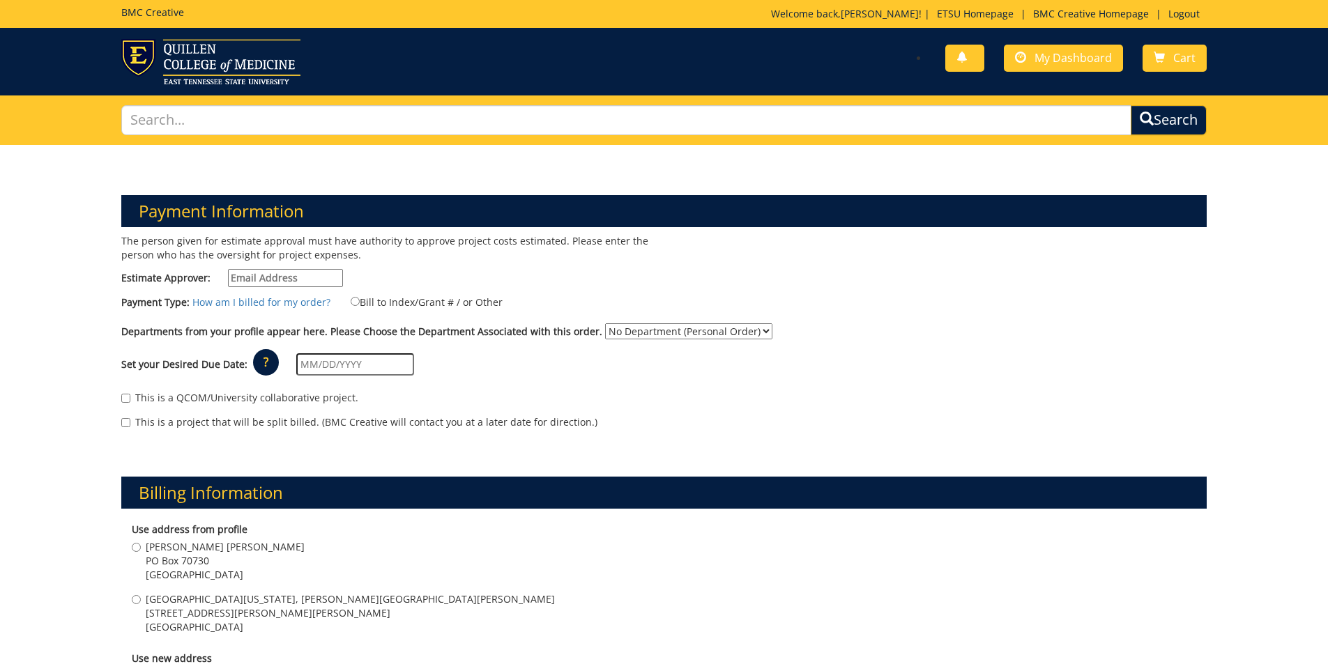
click at [249, 282] on input "Estimate Approver:" at bounding box center [285, 278] width 115 height 18
type input "pricejb2@etsu.edu"
type input "1812 Lone Oak Rd"
type input "[GEOGRAPHIC_DATA]"
type input "37604"
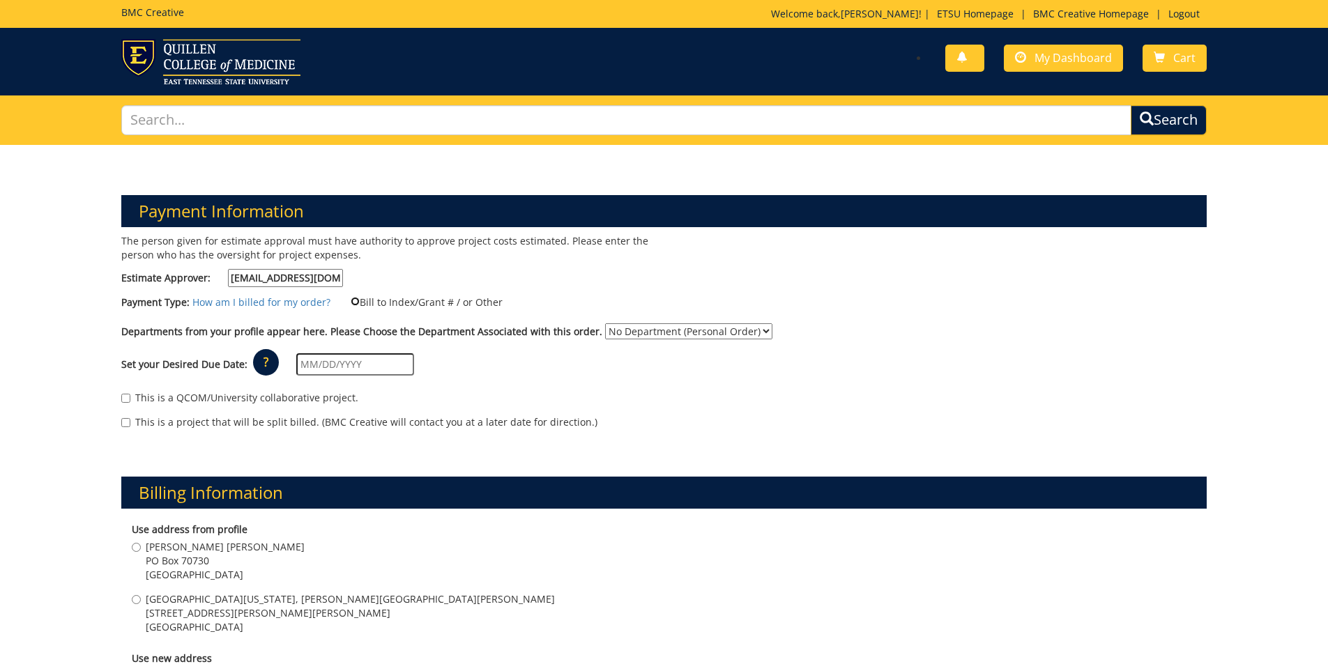
click at [353, 302] on input "Bill to Index/Grant # / or Other" at bounding box center [355, 301] width 9 height 9
radio input "true"
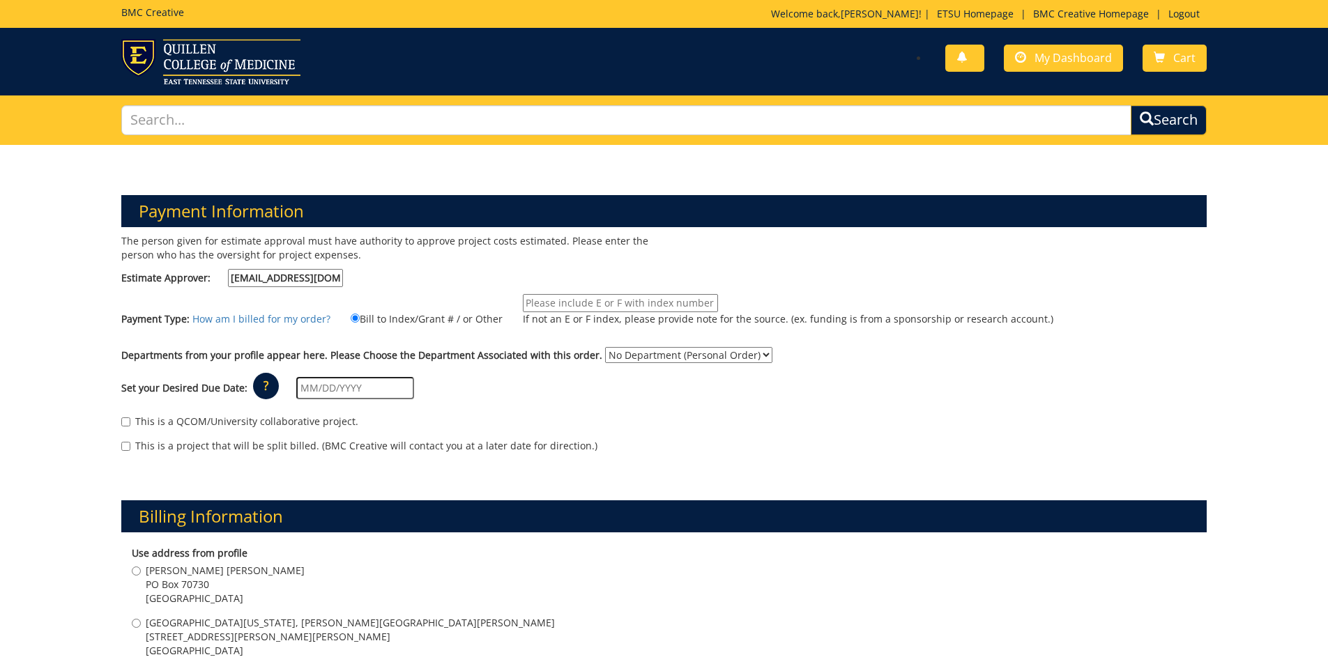
click at [542, 299] on input "If not an E or F index, please provide note for the source. (ex. funding is fro…" at bounding box center [620, 303] width 195 height 18
click at [611, 304] on input "10-48000-100000-" at bounding box center [620, 303] width 195 height 18
click at [691, 305] on input "10-48000-100000-100-D10000-74000" at bounding box center [620, 303] width 195 height 18
type input "10-48000-100000-100-D10000-74000-200-999-999-999"
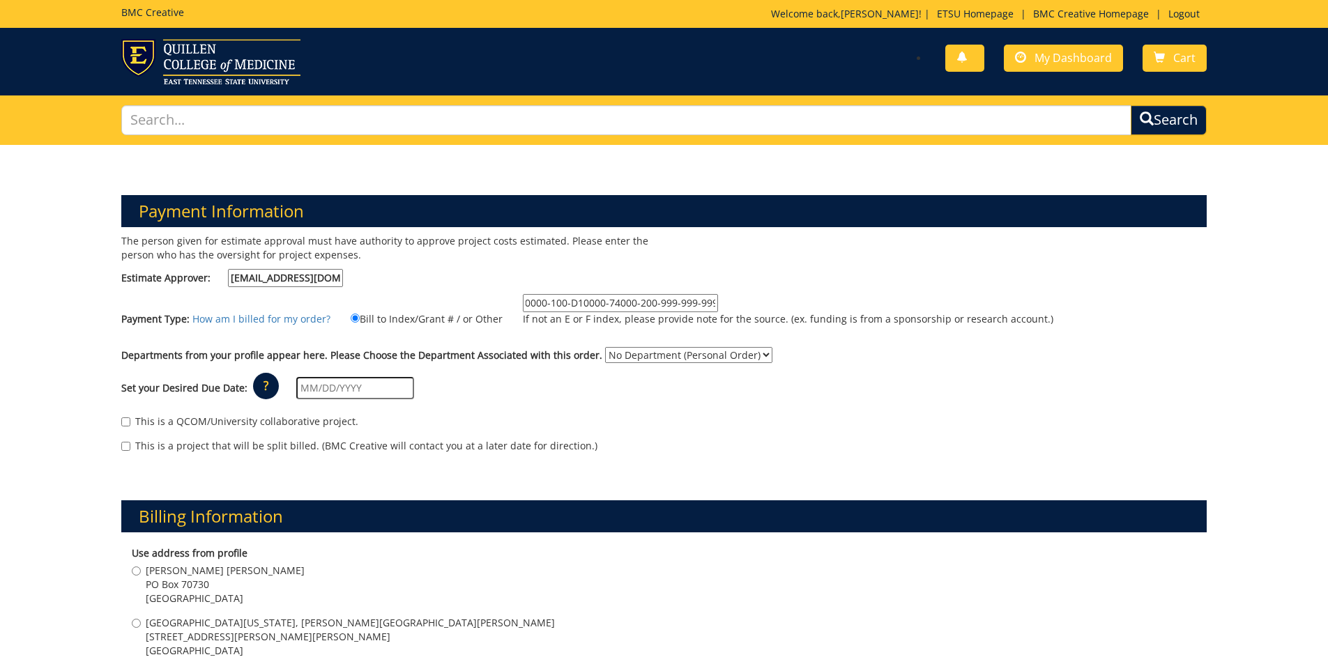
click at [653, 354] on select "No Department (Personal Order) Arts and Sciences (CAS)" at bounding box center [688, 355] width 167 height 16
select select "15"
click at [605, 347] on select "No Department (Personal Order) Arts and Sciences (CAS)" at bounding box center [688, 355] width 167 height 16
click at [360, 394] on input "text" at bounding box center [355, 388] width 118 height 22
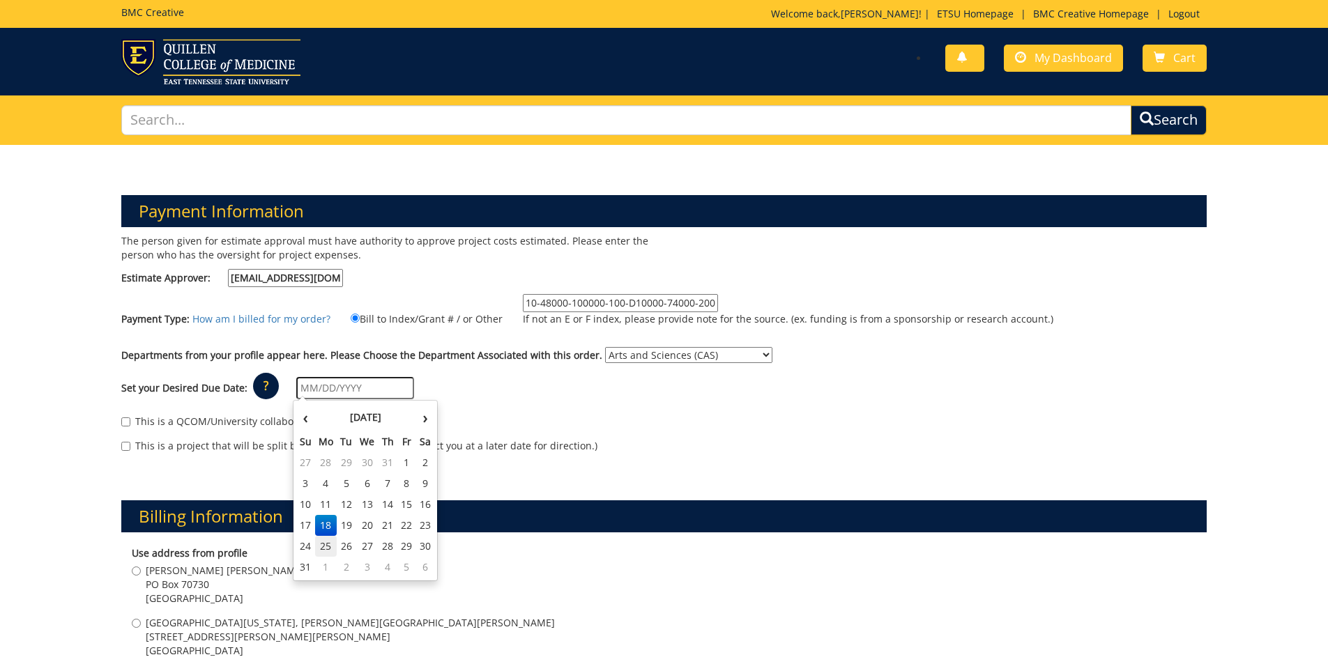
click at [321, 543] on td "25" at bounding box center [326, 546] width 22 height 21
type input "08/25/2025"
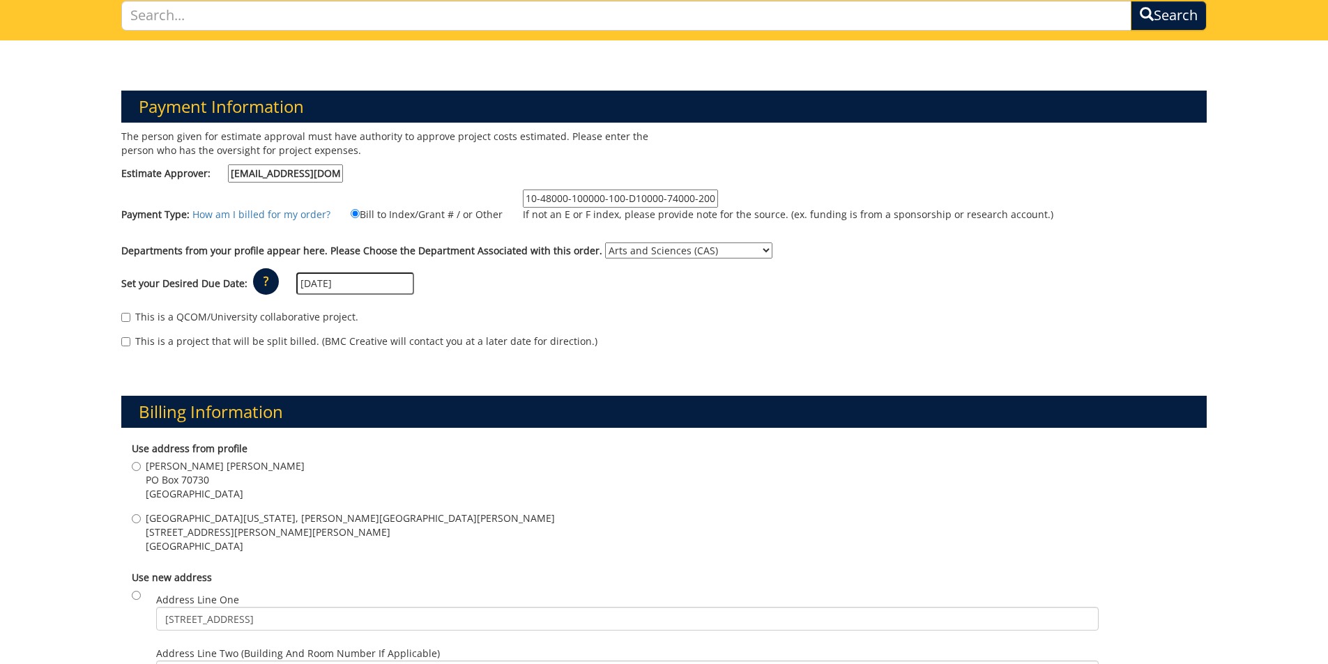
scroll to position [139, 0]
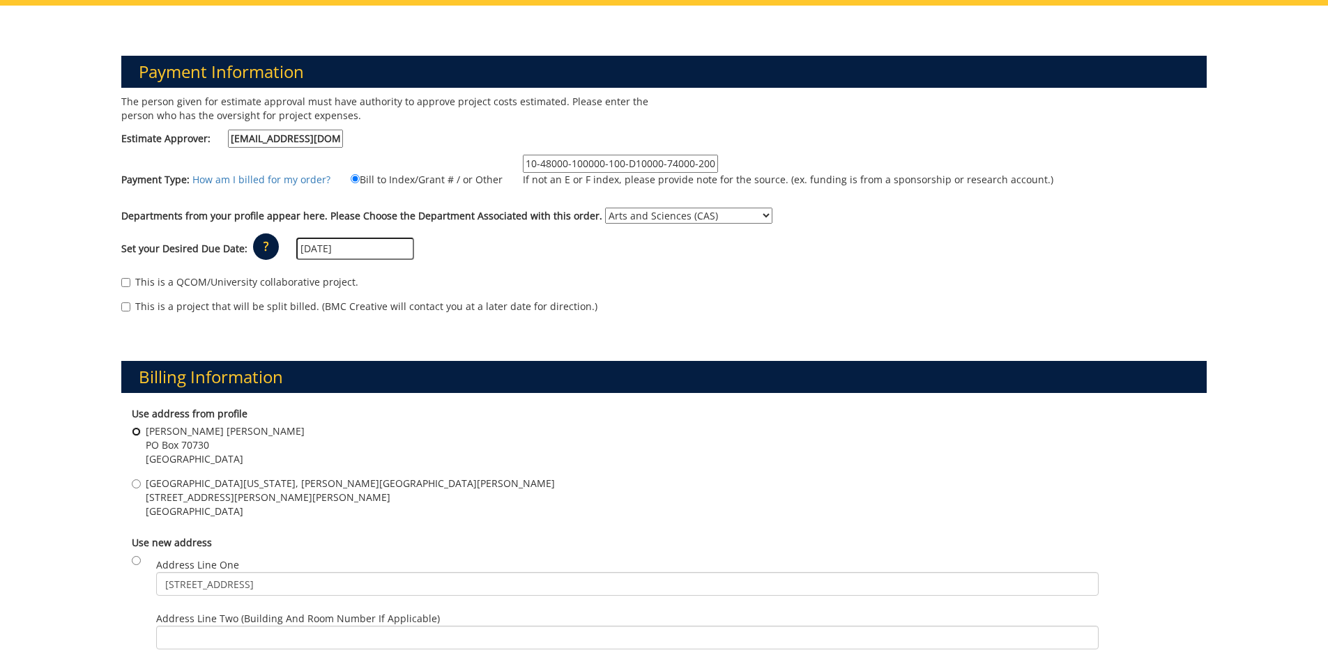
click at [138, 433] on input "Gilbreath Hall PO Box 70730 Johnson city , TN 37614" at bounding box center [136, 431] width 9 height 9
radio input "true"
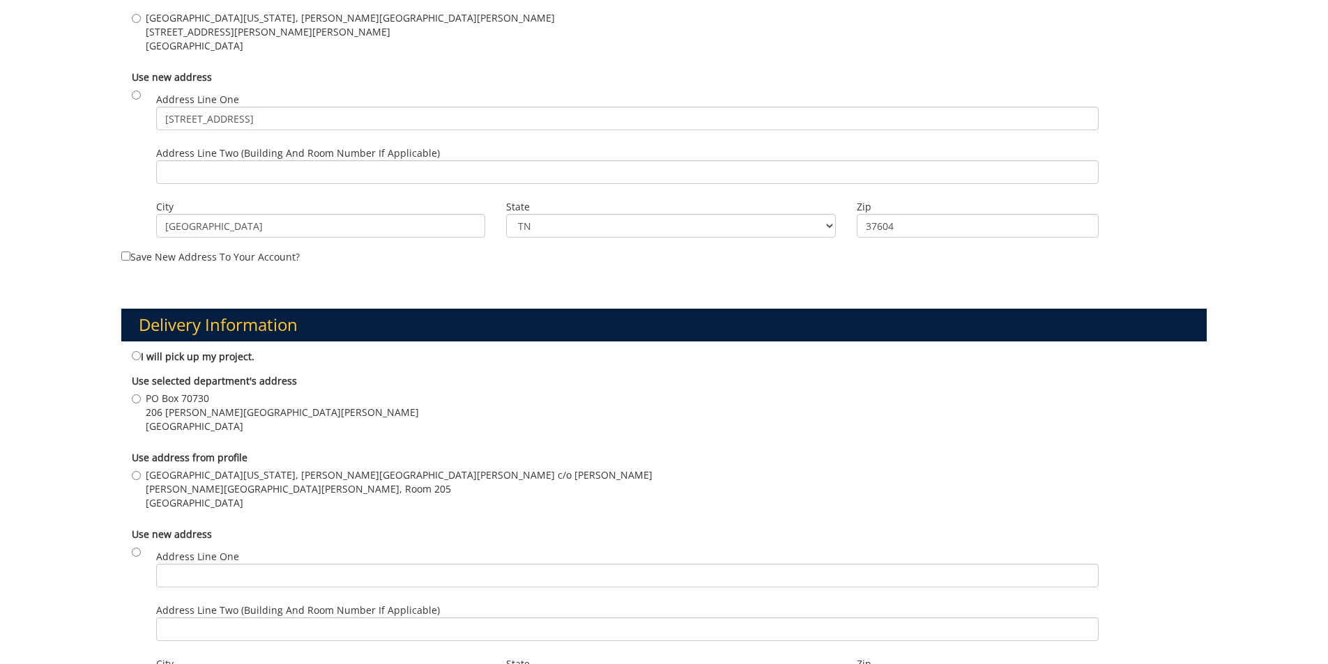
scroll to position [627, 0]
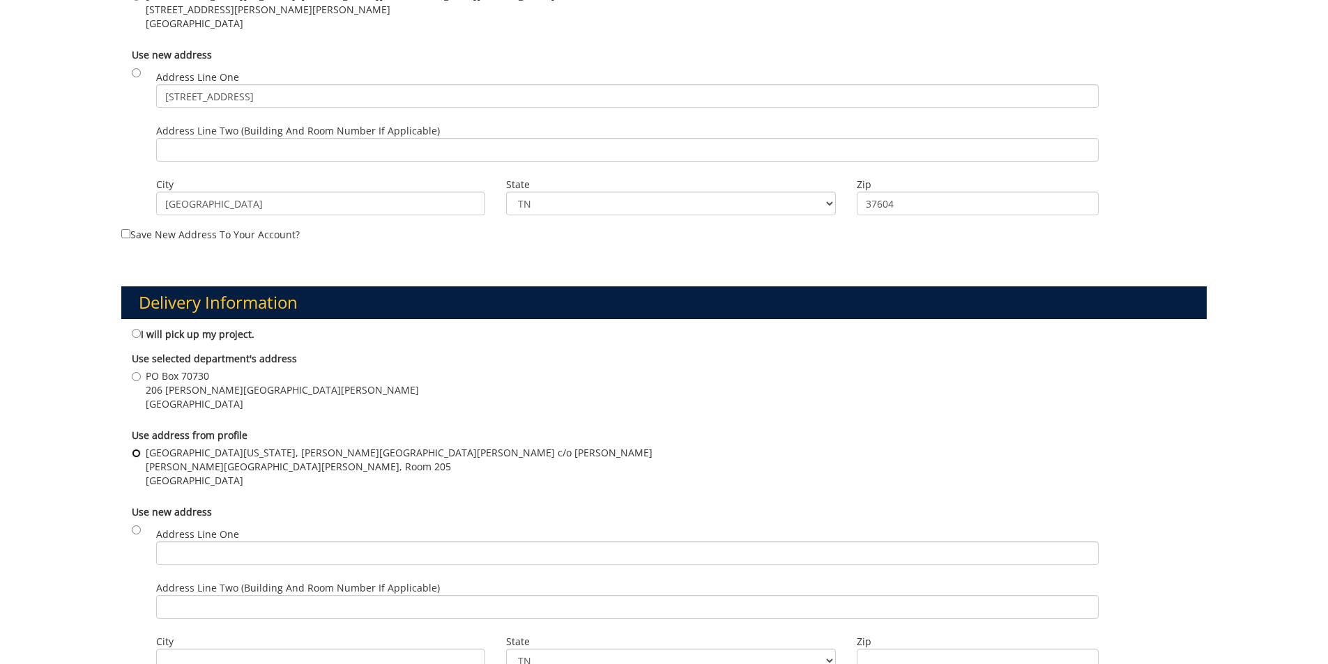
click at [139, 454] on input "East Tennessee State University, Gilbreath Hall c/o Jennifer Price Gilbreath Ha…" at bounding box center [136, 453] width 9 height 9
radio input "true"
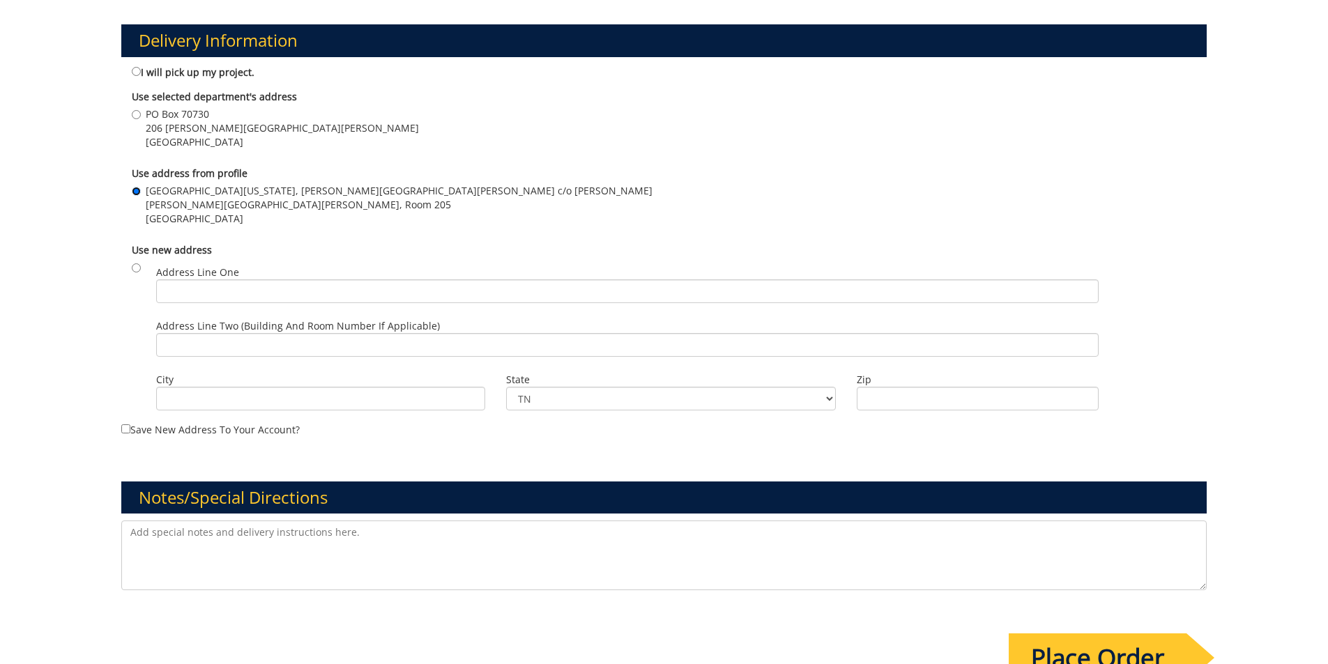
scroll to position [906, 0]
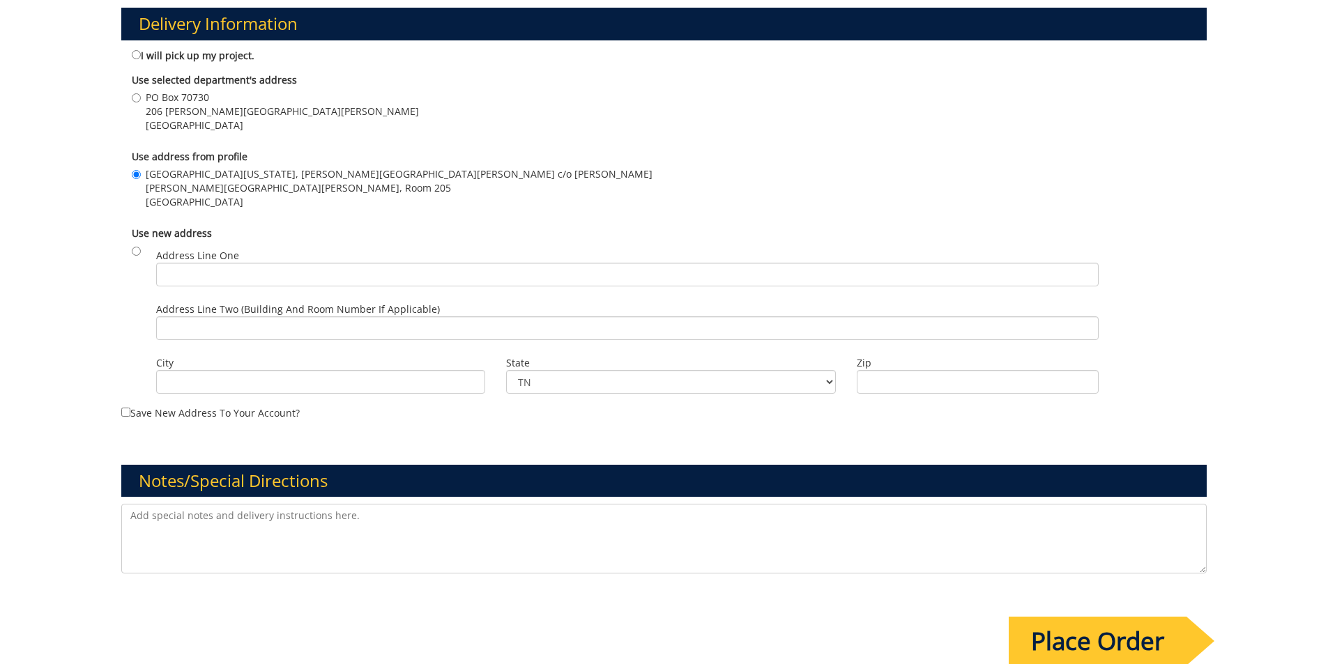
click at [355, 524] on textarea at bounding box center [664, 539] width 1086 height 70
click at [545, 520] on textarea "This should be billed/charged to the Mary B Martin School of the Arts - new Voy…" at bounding box center [664, 539] width 1086 height 70
click at [547, 516] on textarea "This should be billed/charged to the Mary B Martin School of the Arts - new Voy…" at bounding box center [664, 539] width 1086 height 70
type textarea "This should be billed/charged to the Mary B Martin School of the Arts - new Voy…"
click at [1112, 650] on input "Place Order" at bounding box center [1098, 641] width 178 height 49
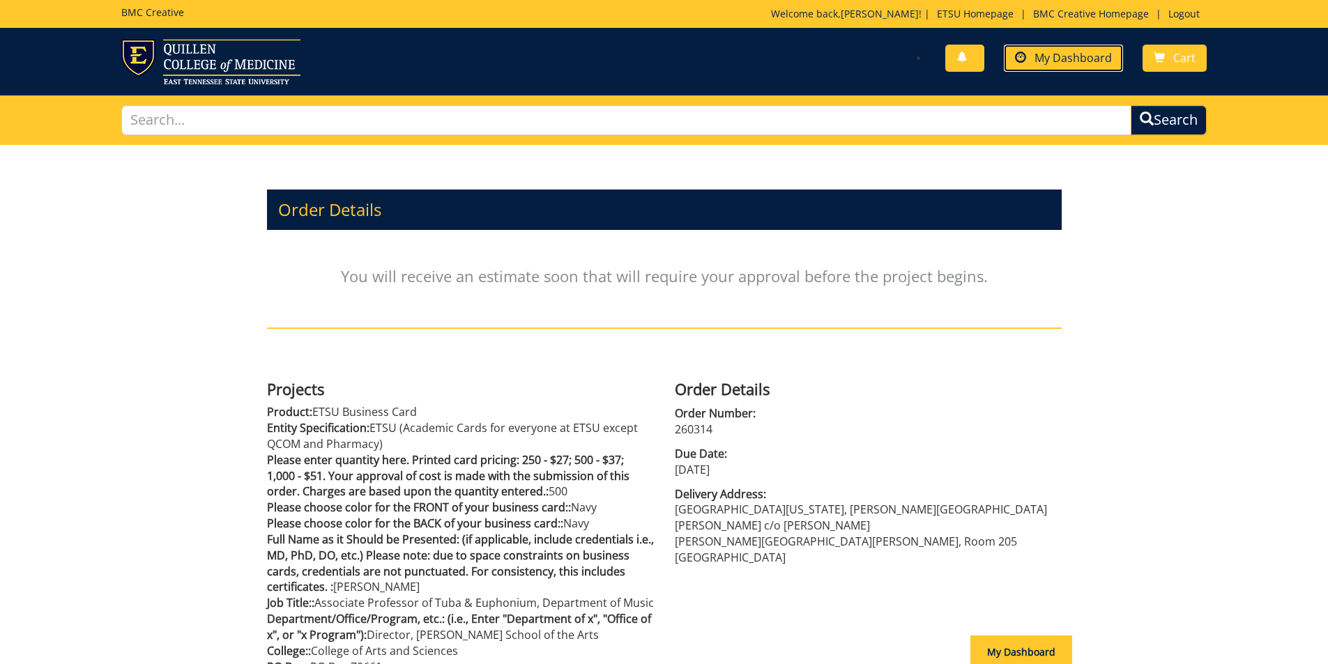
click at [1077, 61] on span "My Dashboard" at bounding box center [1072, 57] width 77 height 15
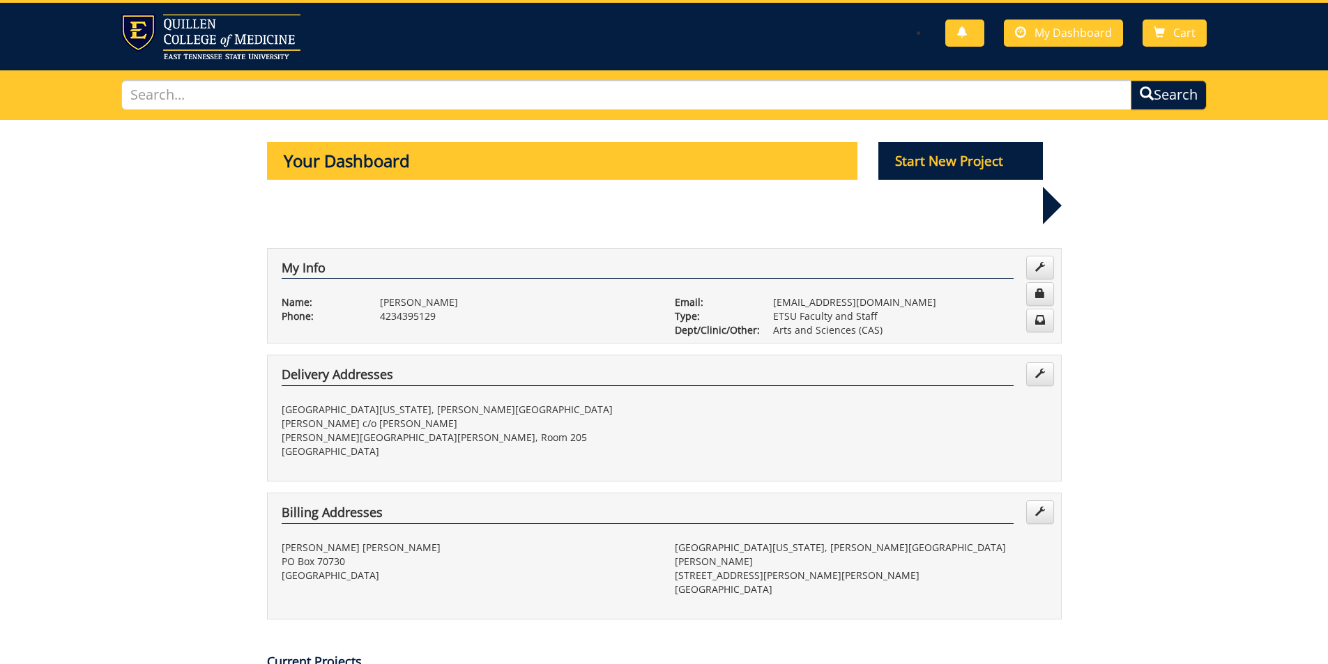
scroll to position [279, 0]
